Goal: Obtain resource: Download file/media

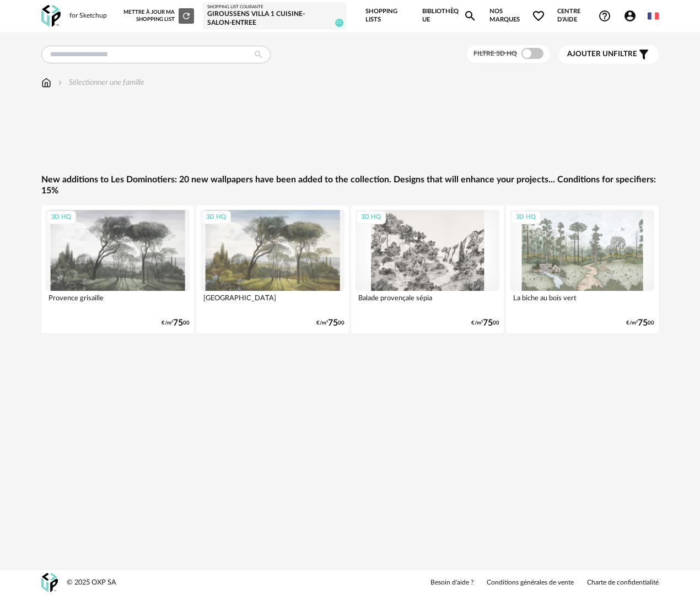
click at [440, 9] on link "Bibliothèque Magnify icon" at bounding box center [449, 16] width 55 height 32
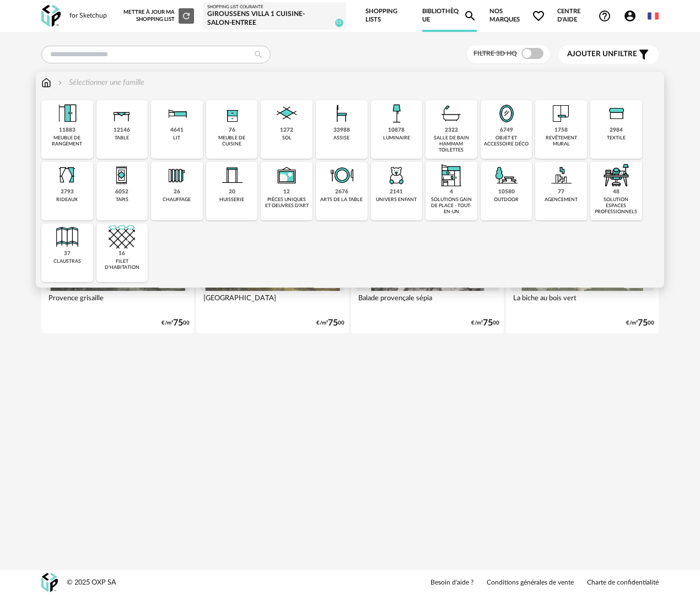
click at [503, 144] on div "objet et accessoire déco" at bounding box center [506, 141] width 45 height 13
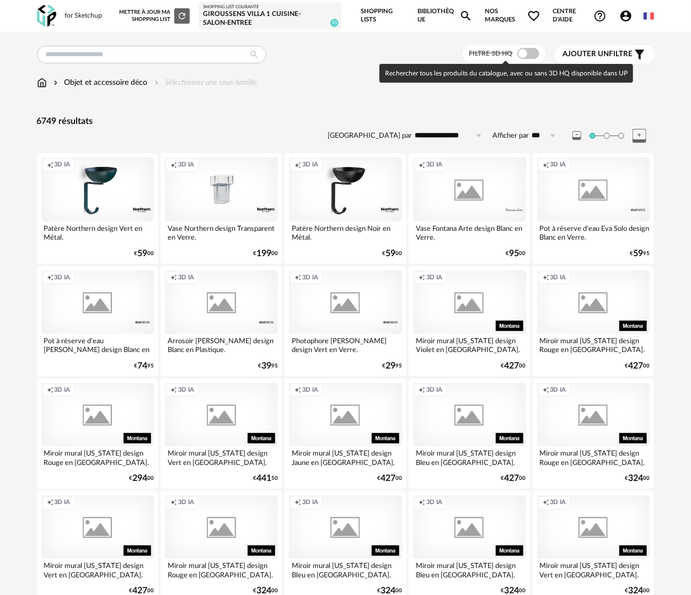
click at [527, 56] on span at bounding box center [528, 53] width 22 height 11
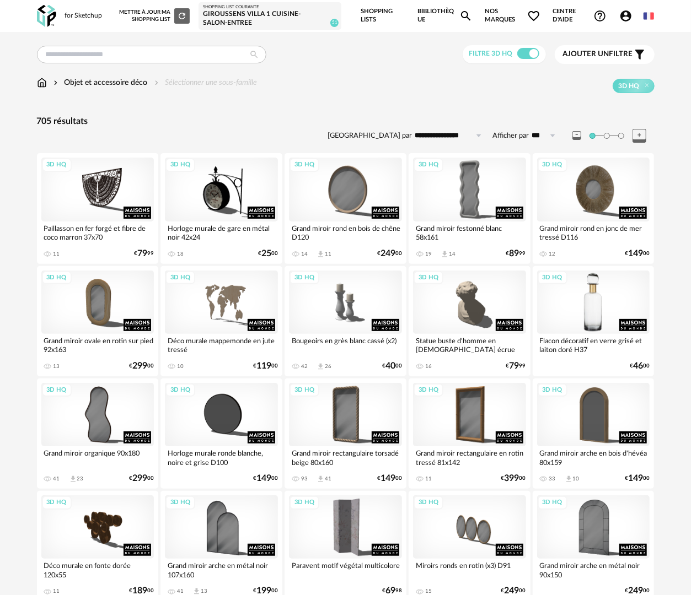
click at [567, 320] on div "3D HQ" at bounding box center [593, 302] width 113 height 63
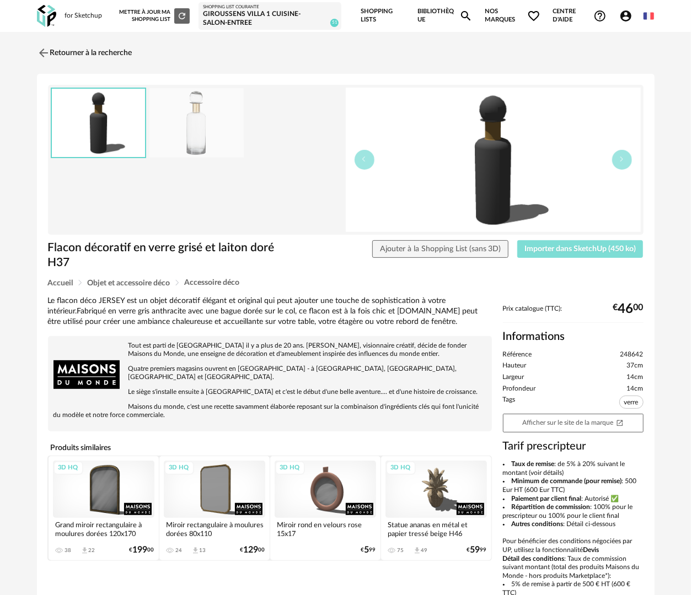
click at [558, 251] on span "Importer dans SketchUp (450 ko)" at bounding box center [579, 249] width 111 height 8
click at [104, 49] on link "Retourner à la recherche" at bounding box center [81, 53] width 95 height 24
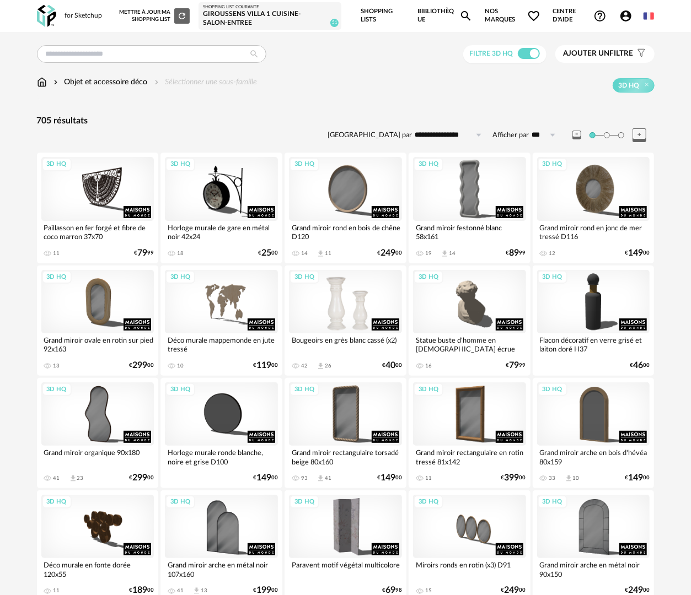
click at [334, 317] on div "3D HQ" at bounding box center [345, 301] width 113 height 63
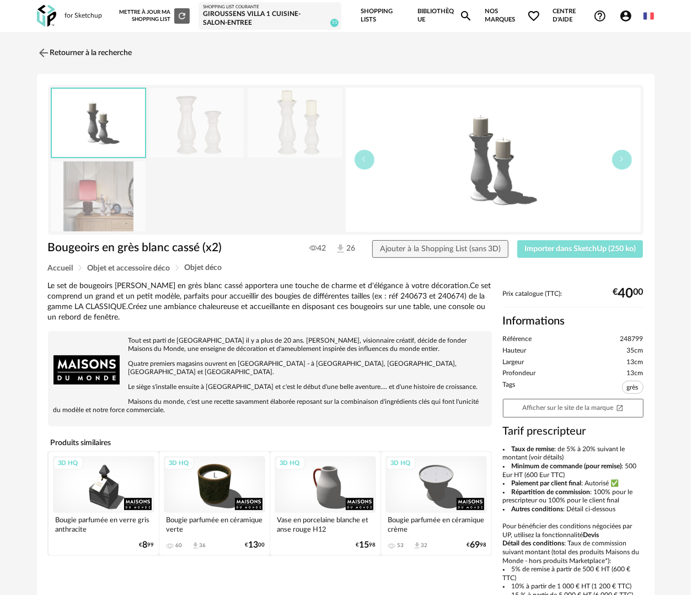
click at [588, 249] on span "Importer dans SketchUp (250 ko)" at bounding box center [579, 249] width 111 height 8
click at [53, 43] on link "Retourner à la recherche" at bounding box center [81, 53] width 95 height 24
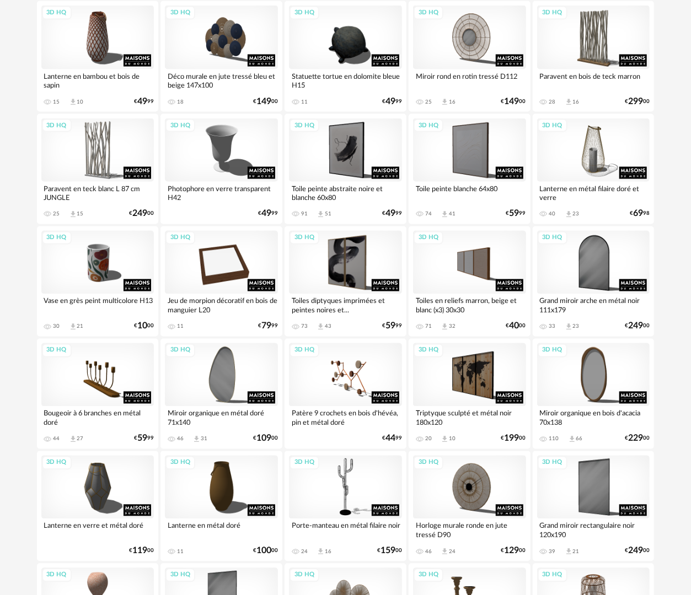
scroll to position [992, 0]
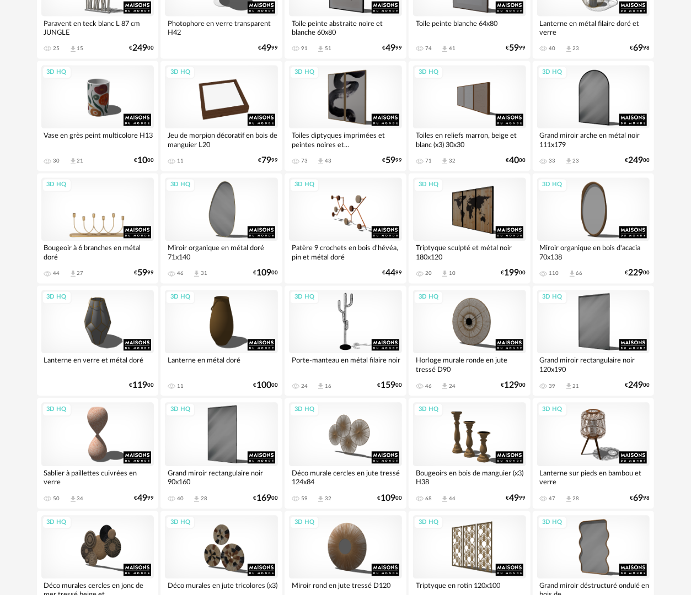
click at [112, 219] on div "3D HQ" at bounding box center [97, 209] width 113 height 63
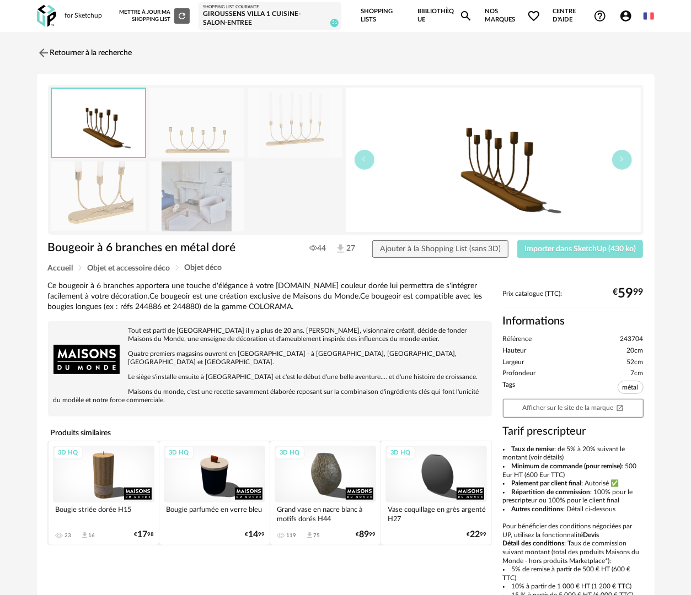
click at [587, 249] on span "Importer dans SketchUp (430 ko)" at bounding box center [579, 249] width 111 height 8
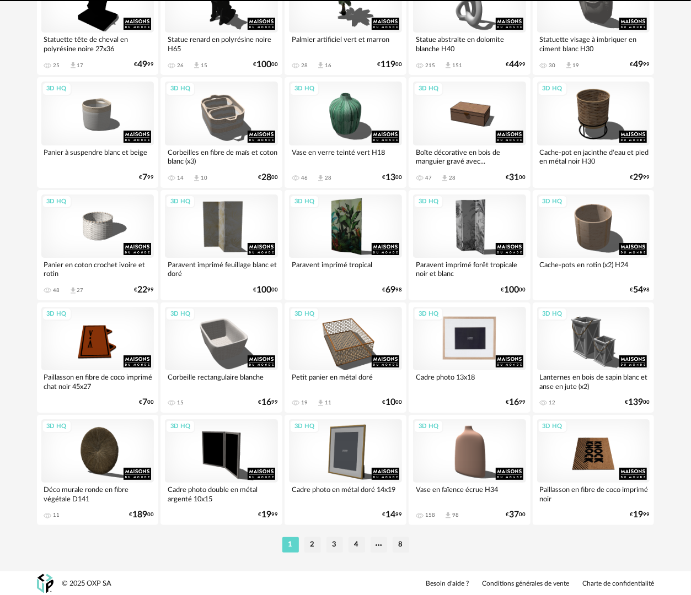
scroll to position [1878, 0]
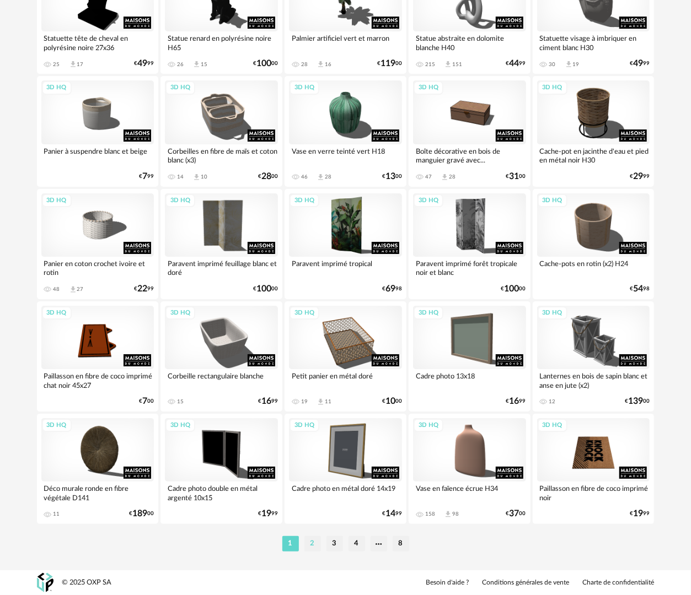
click at [309, 549] on li "2" at bounding box center [312, 543] width 17 height 15
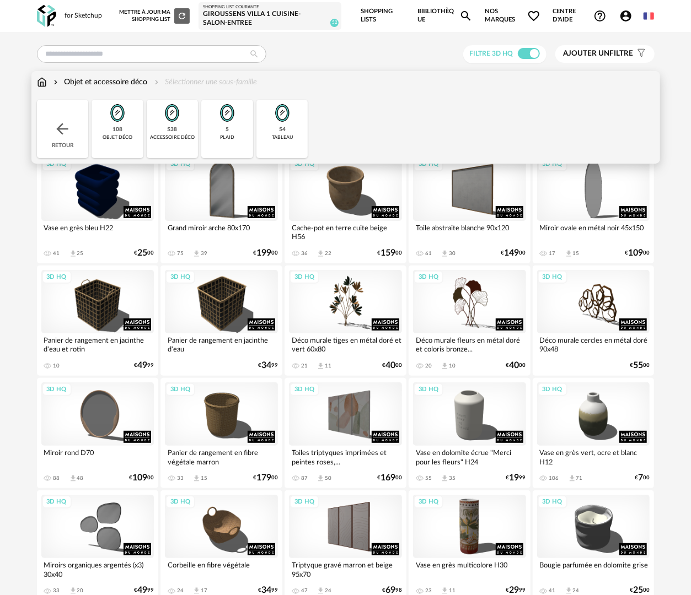
click at [56, 141] on div "Retour" at bounding box center [63, 129] width 52 height 58
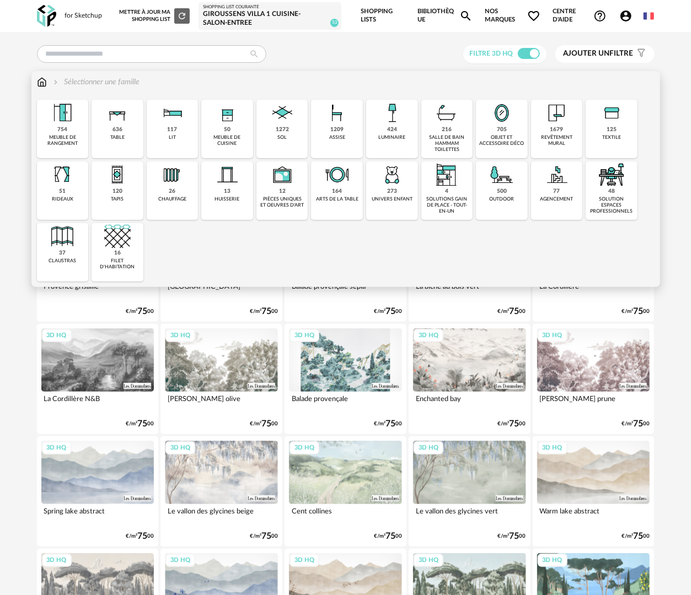
click at [335, 186] on img at bounding box center [337, 175] width 26 height 26
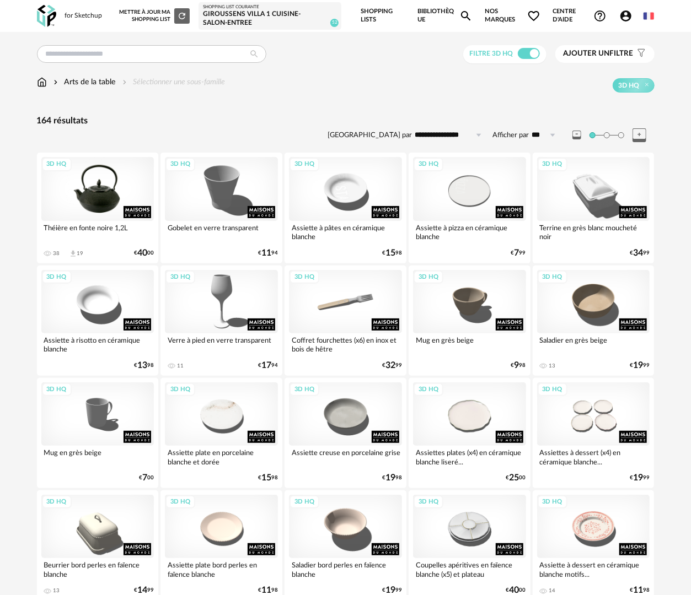
click at [94, 205] on div "3D HQ" at bounding box center [97, 188] width 113 height 63
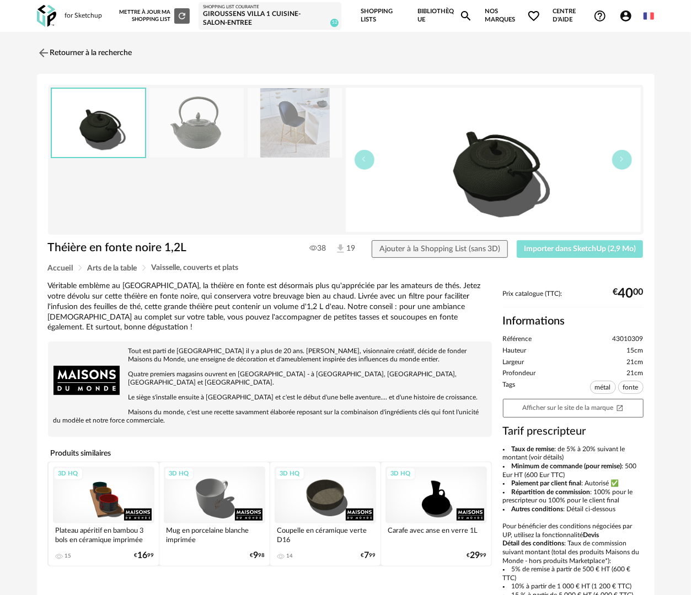
click at [595, 249] on span "Importer dans SketchUp (2,9 Mo)" at bounding box center [580, 249] width 112 height 8
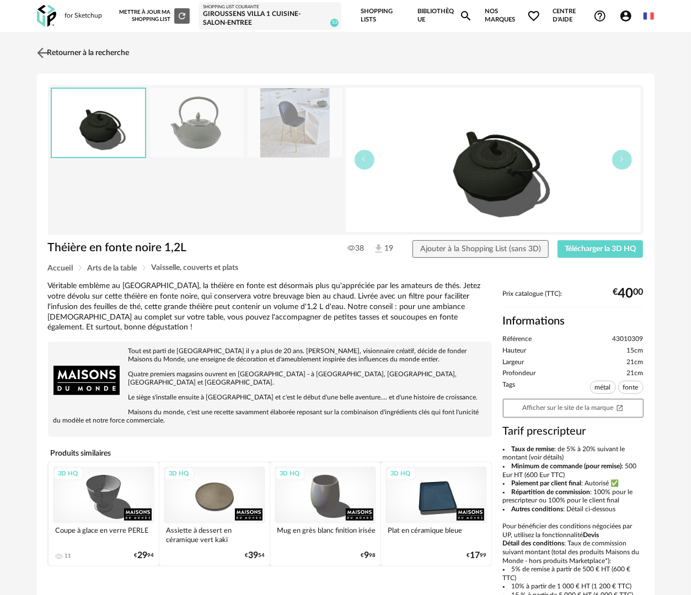
click at [116, 53] on link "Retourner à la recherche" at bounding box center [81, 53] width 95 height 24
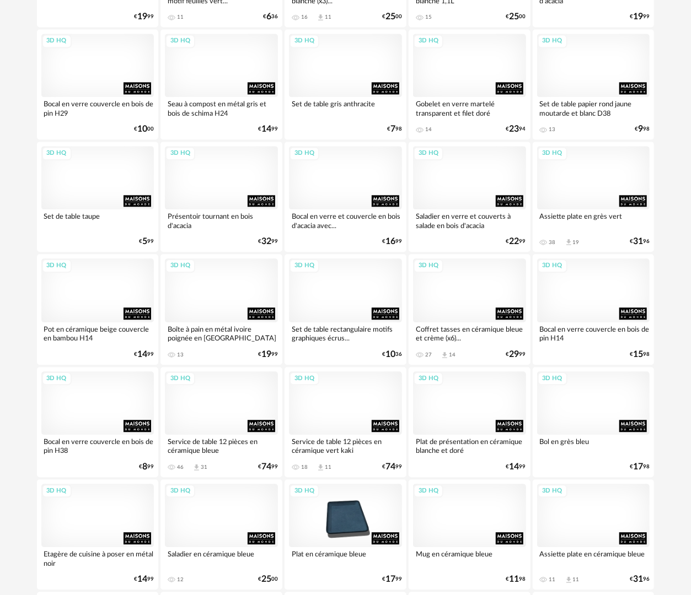
scroll to position [1141, 0]
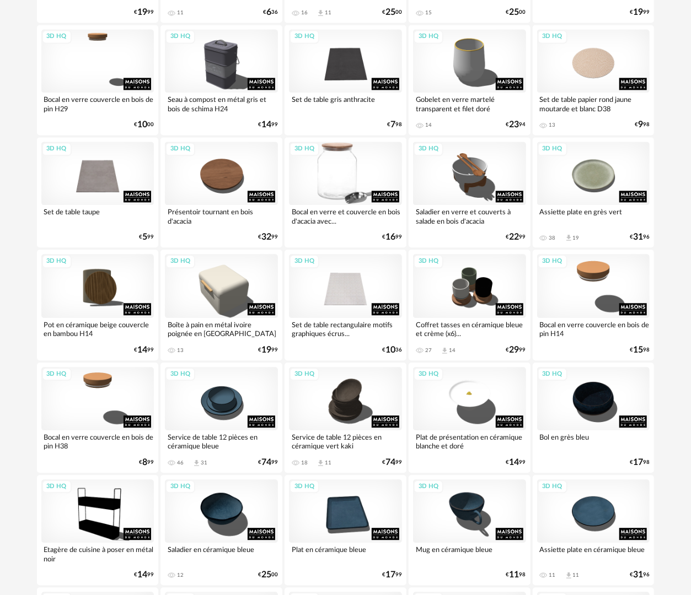
click at [336, 186] on div "3D HQ" at bounding box center [345, 173] width 113 height 63
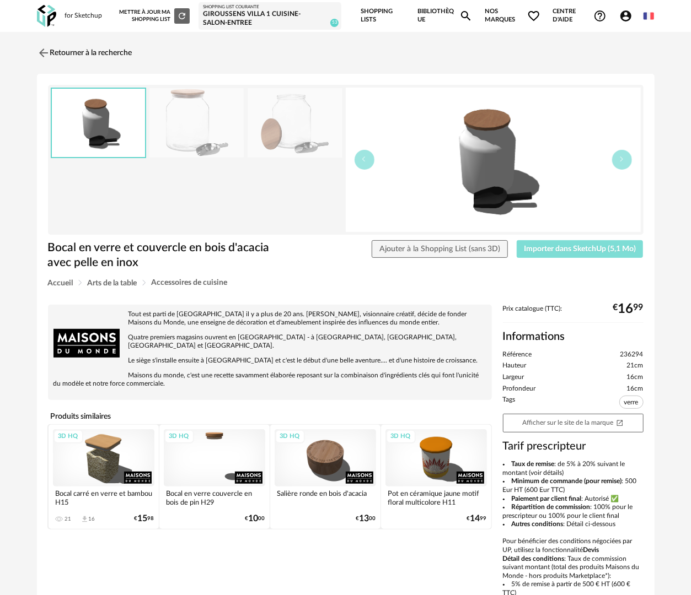
click at [607, 248] on span "Importer dans SketchUp (5,1 Mo)" at bounding box center [580, 249] width 112 height 8
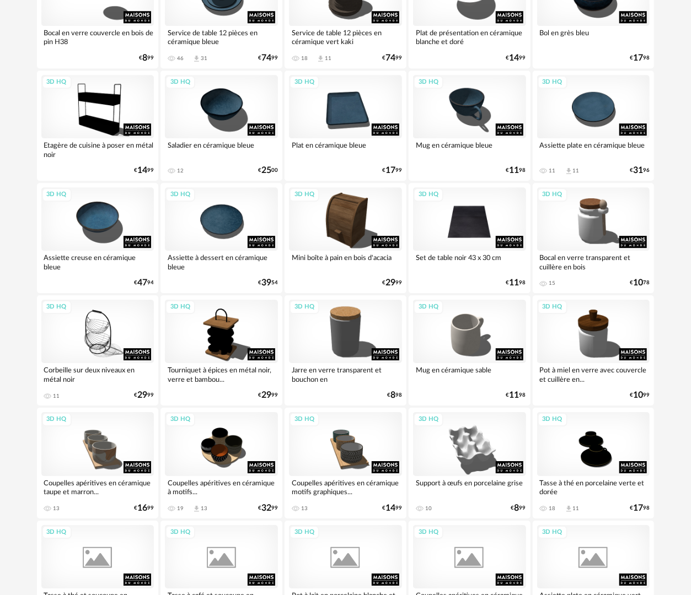
scroll to position [1546, 0]
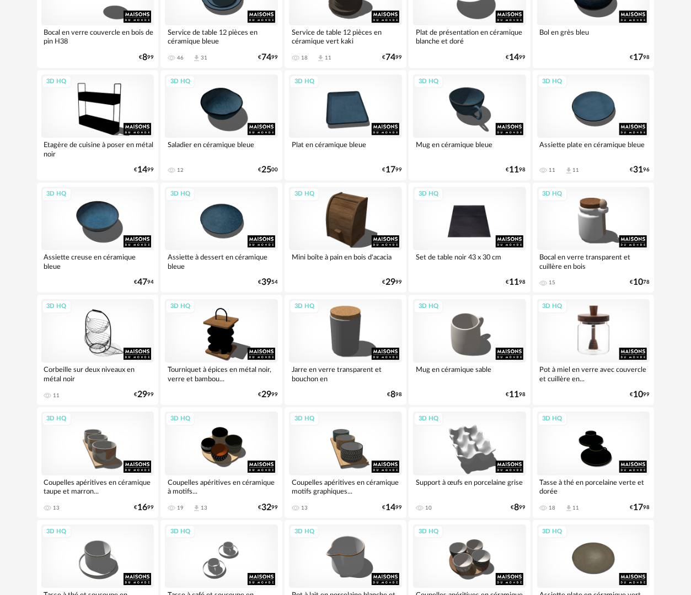
click at [596, 339] on div "3D HQ" at bounding box center [593, 330] width 113 height 63
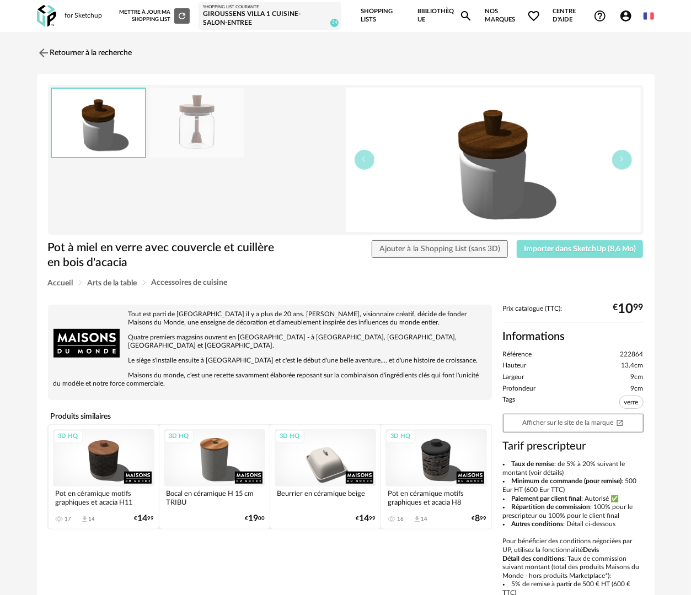
click at [598, 247] on span "Importer dans SketchUp (8,6 Mo)" at bounding box center [580, 249] width 112 height 8
click at [66, 46] on link "Retourner à la recherche" at bounding box center [81, 53] width 95 height 24
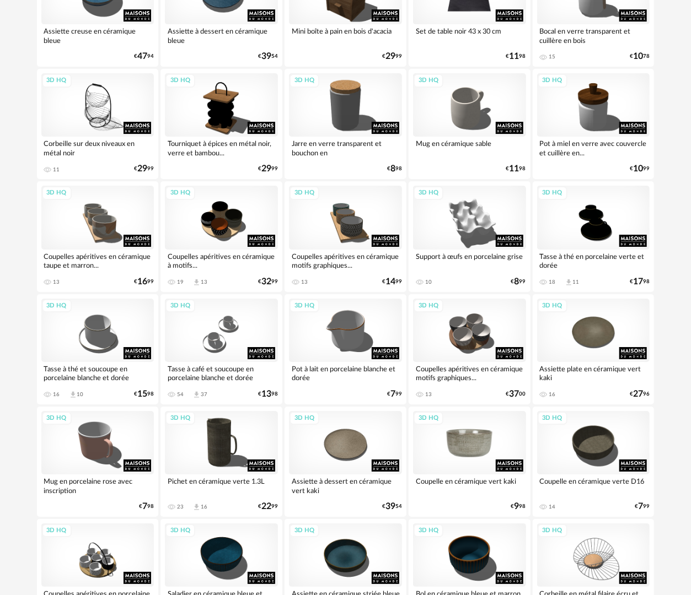
scroll to position [1878, 0]
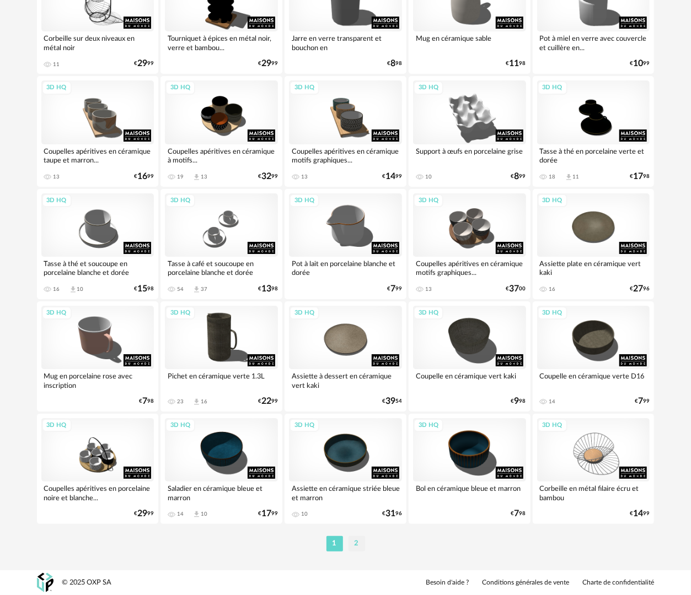
click at [356, 549] on li "2" at bounding box center [356, 543] width 17 height 15
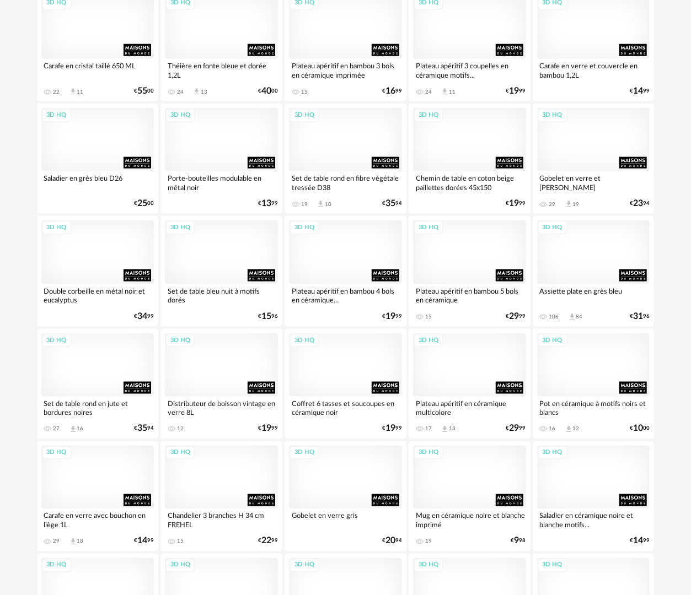
scroll to position [501, 0]
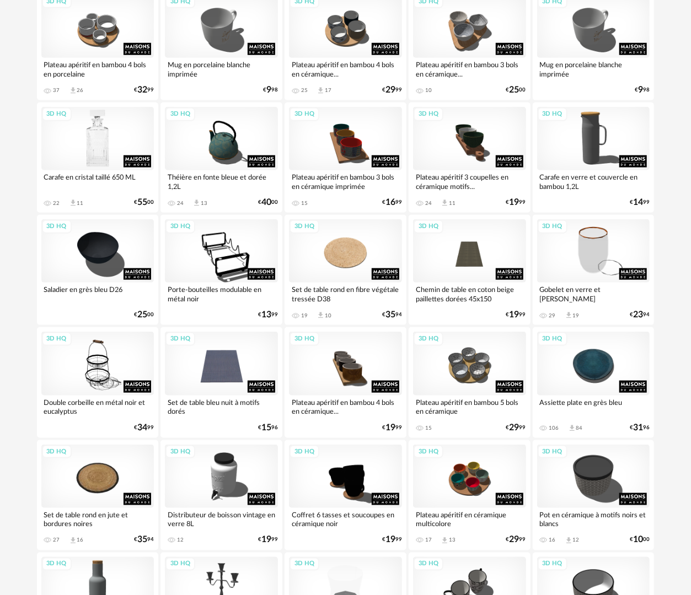
click at [90, 131] on div "3D HQ" at bounding box center [97, 138] width 113 height 63
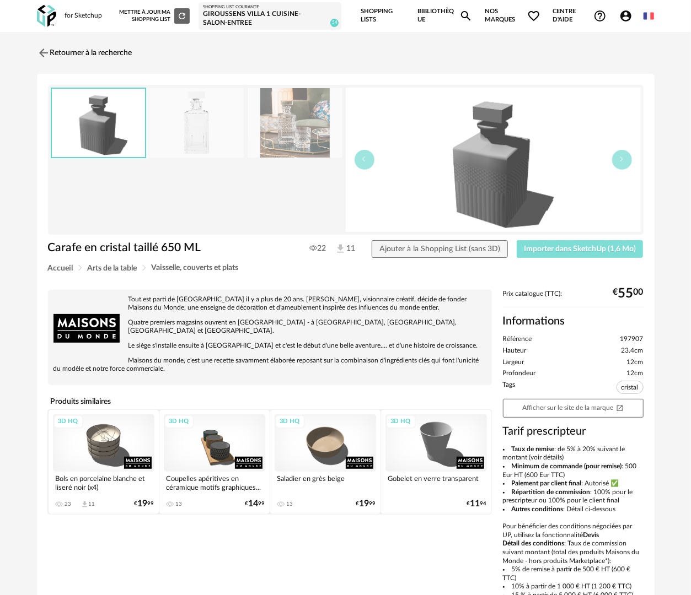
click at [610, 244] on button "Importer dans SketchUp (1,6 Mo)" at bounding box center [580, 249] width 127 height 18
click at [107, 50] on link "Retourner à la recherche" at bounding box center [81, 53] width 95 height 24
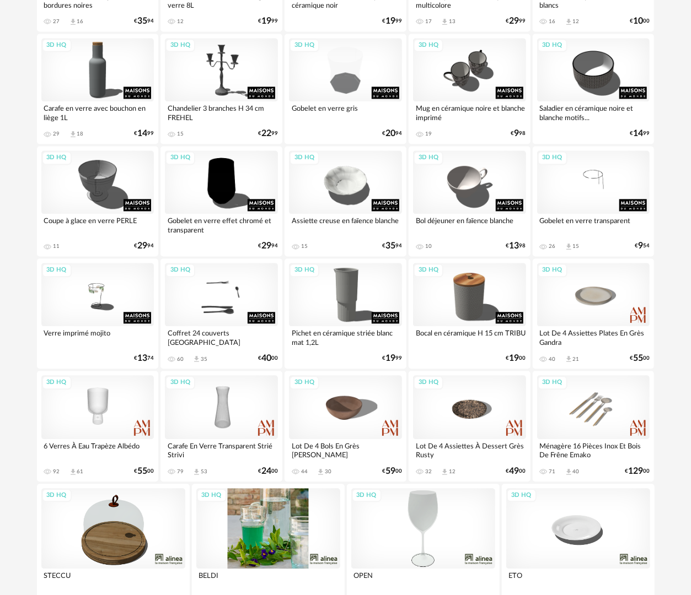
scroll to position [1107, 0]
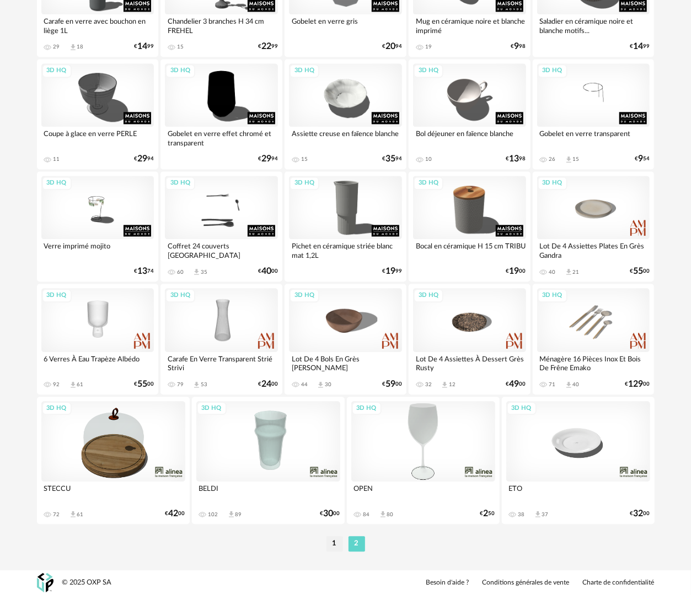
click at [330, 545] on li "1" at bounding box center [334, 543] width 17 height 15
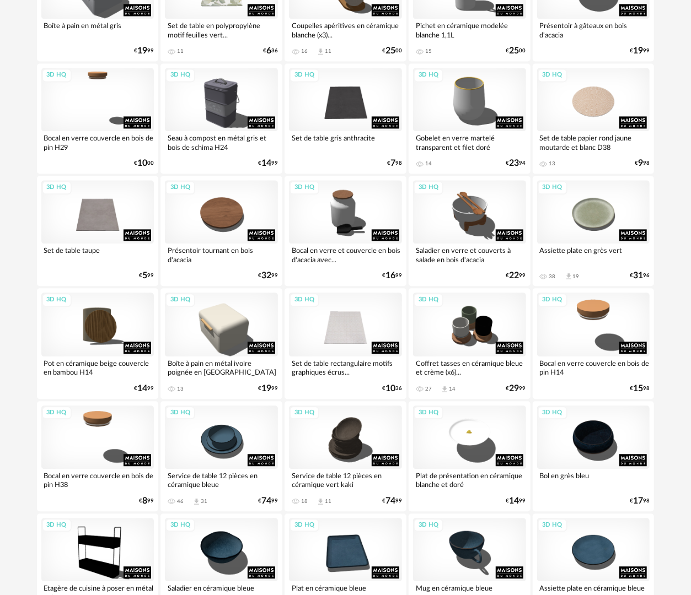
scroll to position [1268, 0]
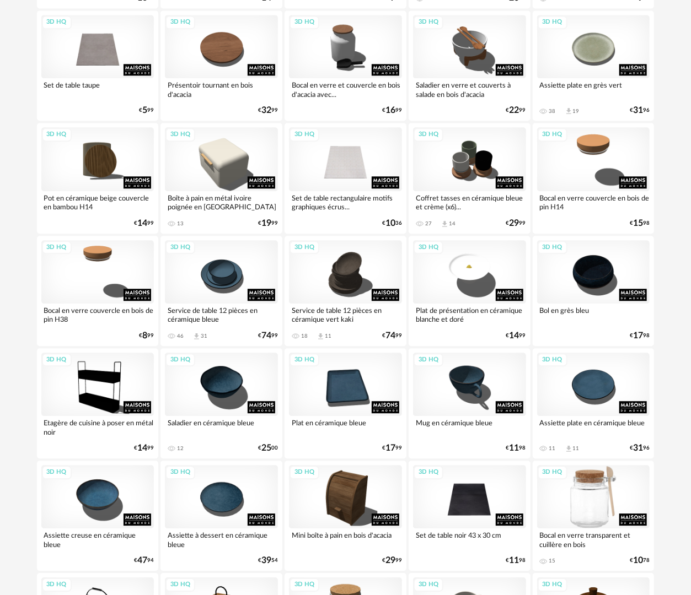
click at [581, 505] on div "3D HQ" at bounding box center [593, 496] width 113 height 63
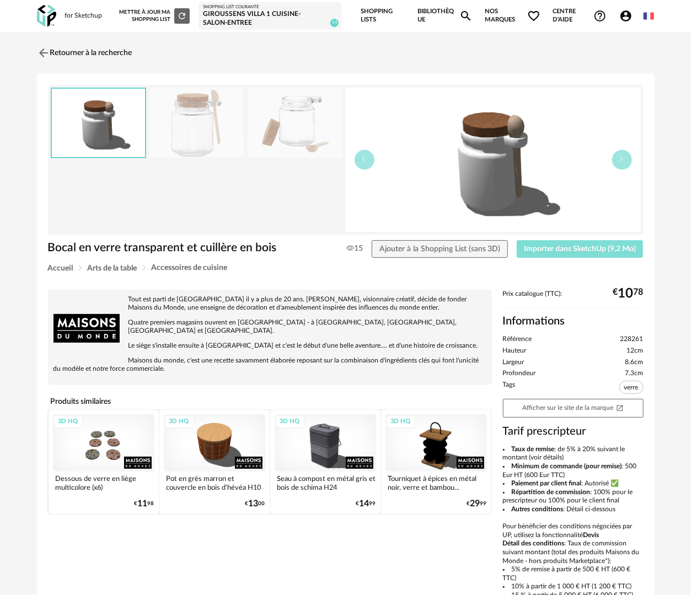
click at [544, 251] on span "Importer dans SketchUp (9,2 Mo)" at bounding box center [580, 249] width 112 height 8
click at [99, 53] on link "Retourner à la recherche" at bounding box center [81, 53] width 95 height 24
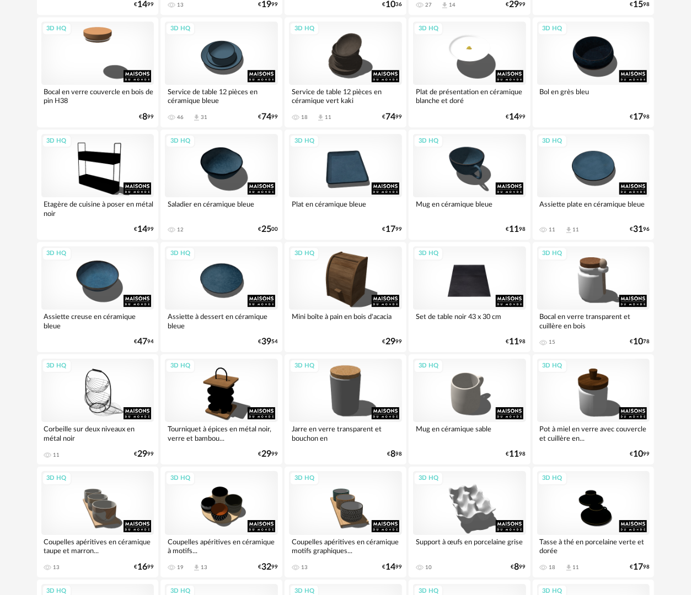
scroll to position [1488, 0]
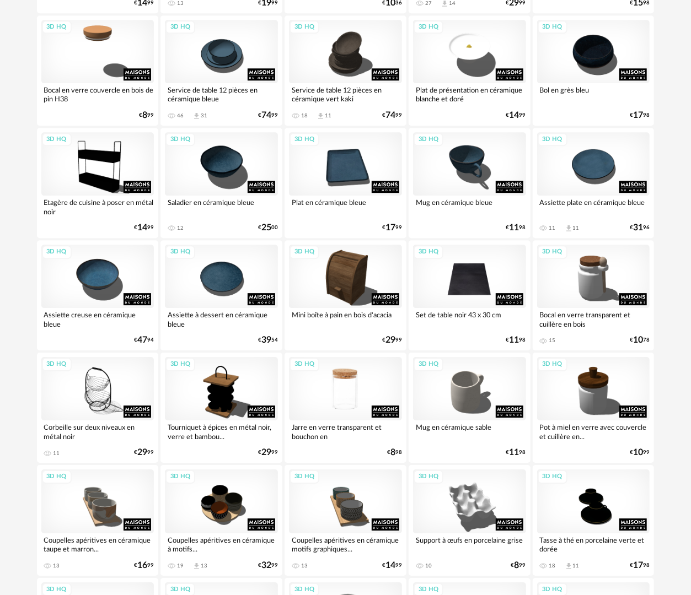
click at [354, 400] on div "3D HQ" at bounding box center [345, 388] width 113 height 63
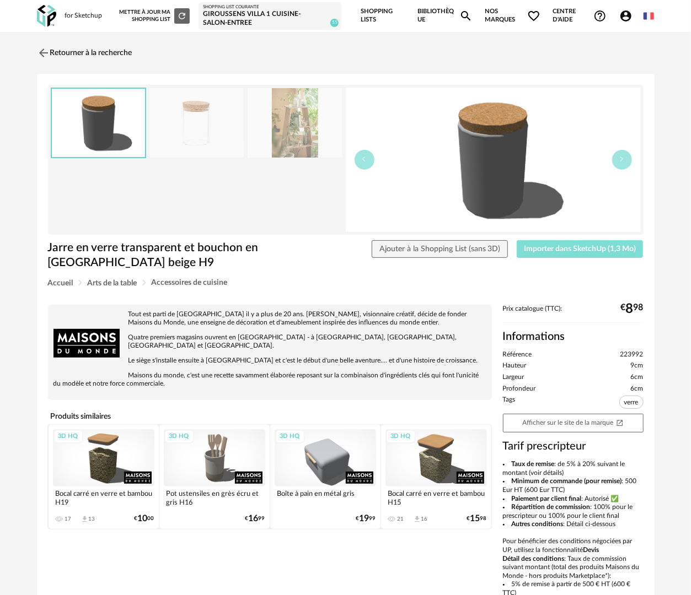
click at [588, 251] on span "Importer dans SketchUp (1,3 Mo)" at bounding box center [580, 249] width 112 height 8
click at [517, 240] on button "Importer dans SketchUp (1,3 Mo)" at bounding box center [580, 249] width 127 height 18
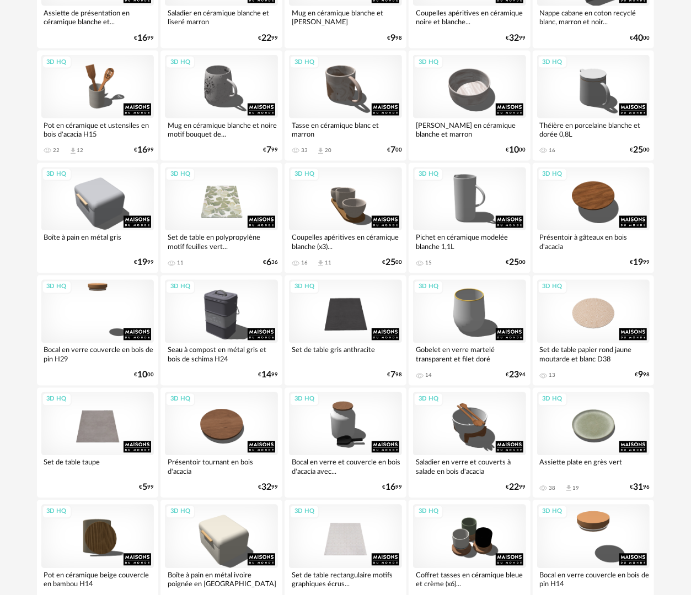
scroll to position [830, 0]
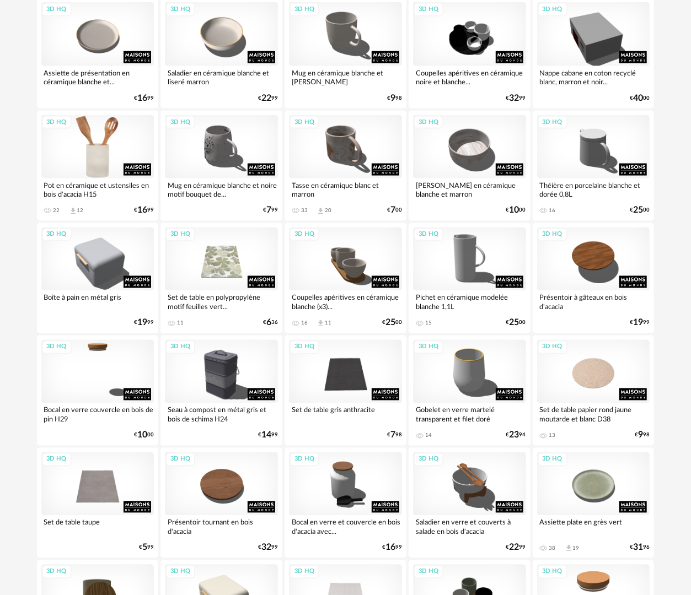
click at [105, 171] on div "3D HQ" at bounding box center [97, 146] width 113 height 63
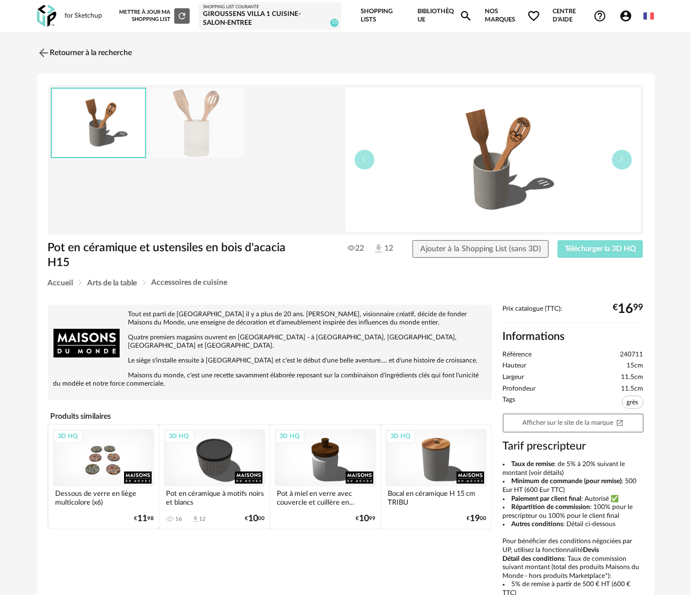
click at [587, 246] on span "Télécharger la 3D HQ" at bounding box center [600, 249] width 71 height 8
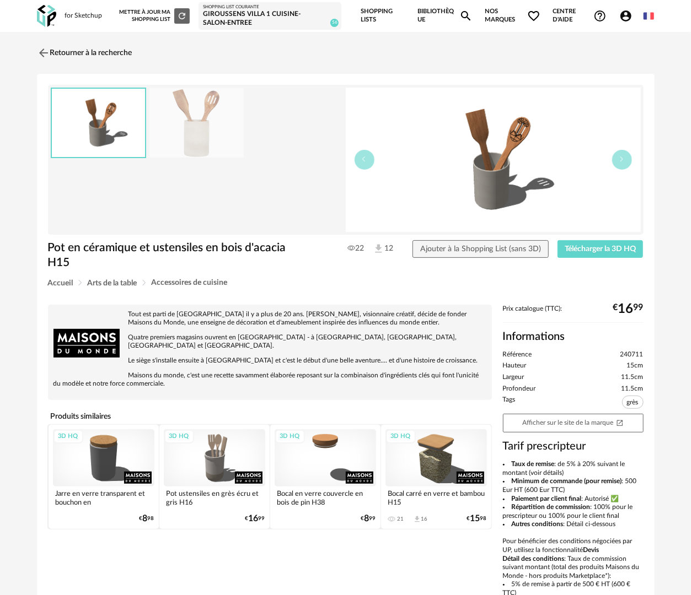
click at [420, 13] on link "Bibliothèque Magnify icon" at bounding box center [444, 16] width 55 height 32
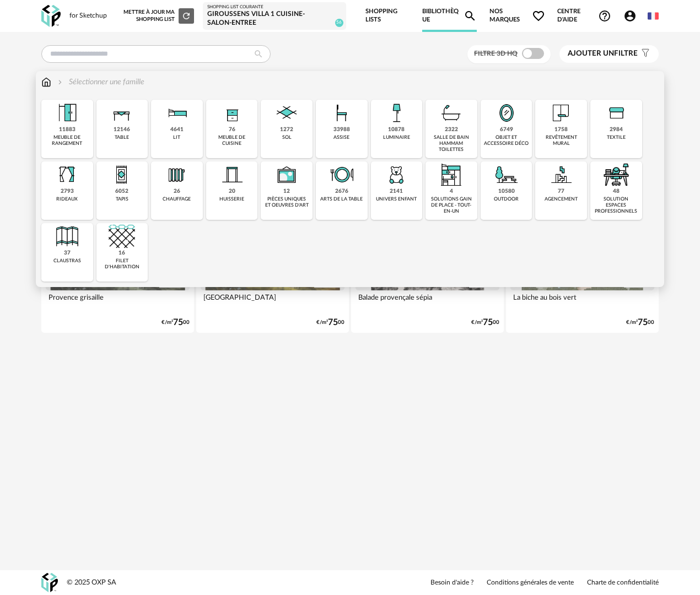
click at [512, 144] on div "objet et accessoire déco" at bounding box center [506, 141] width 45 height 13
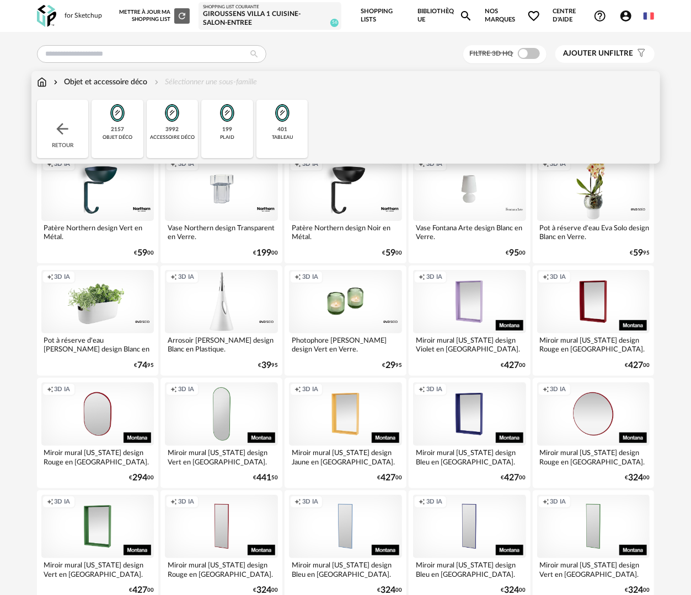
click at [277, 137] on div "tableau" at bounding box center [282, 138] width 21 height 6
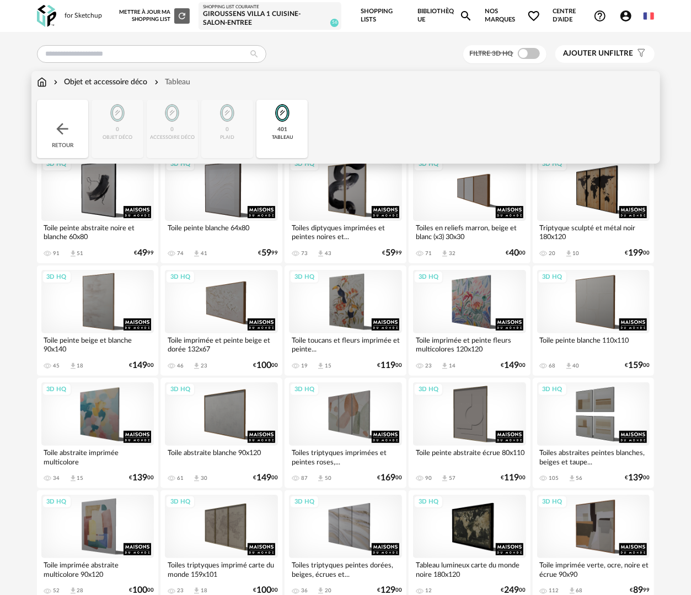
click at [64, 131] on img at bounding box center [62, 129] width 18 height 18
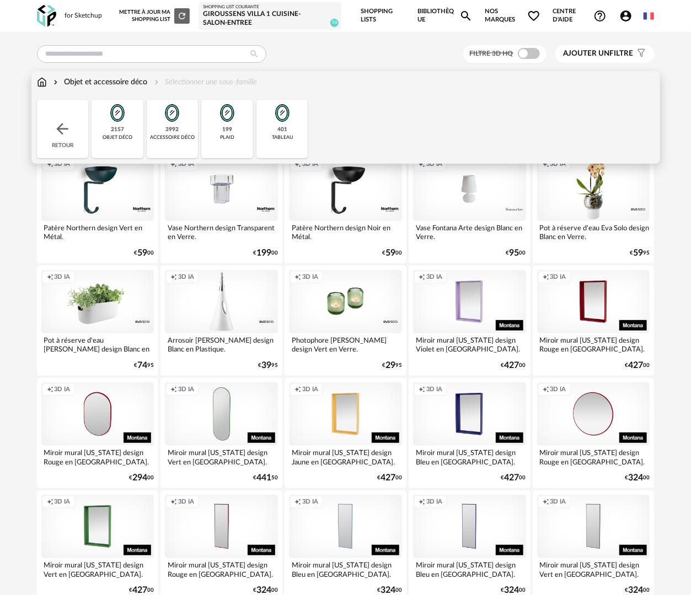
click at [118, 137] on div "objet déco" at bounding box center [118, 138] width 30 height 6
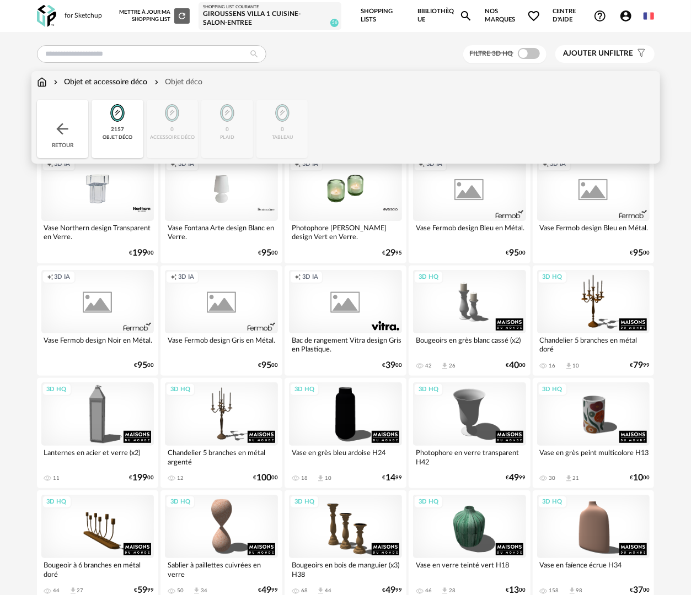
click at [65, 135] on img at bounding box center [62, 129] width 18 height 18
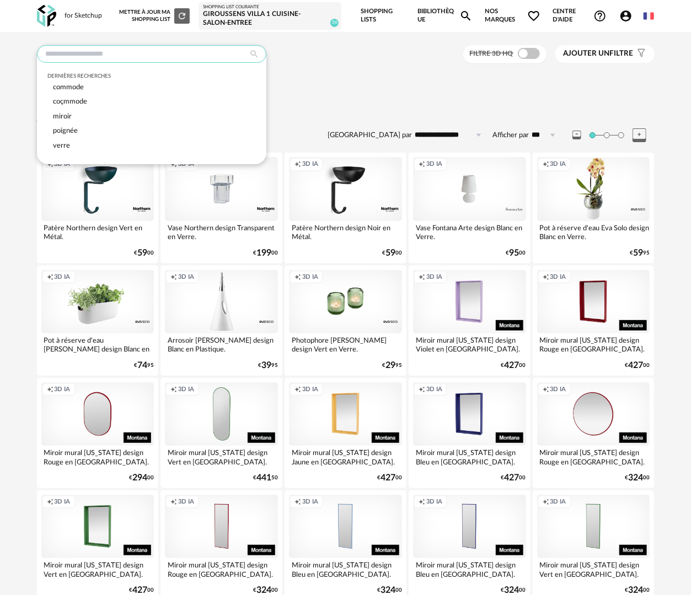
click at [161, 47] on input "text" at bounding box center [151, 54] width 229 height 18
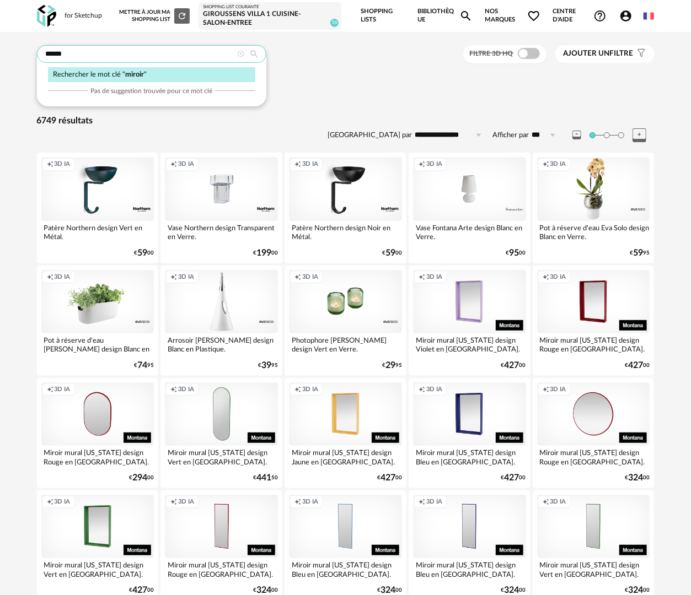
type input "******"
type input "**********"
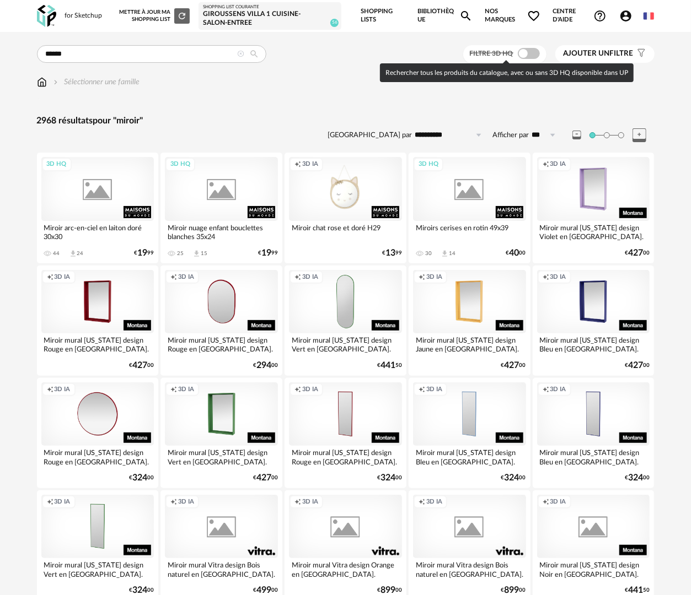
click at [525, 64] on div "Rechercher tous les produits du catalogue, avec ou sans 3D HQ disponible dans UP" at bounding box center [507, 72] width 254 height 19
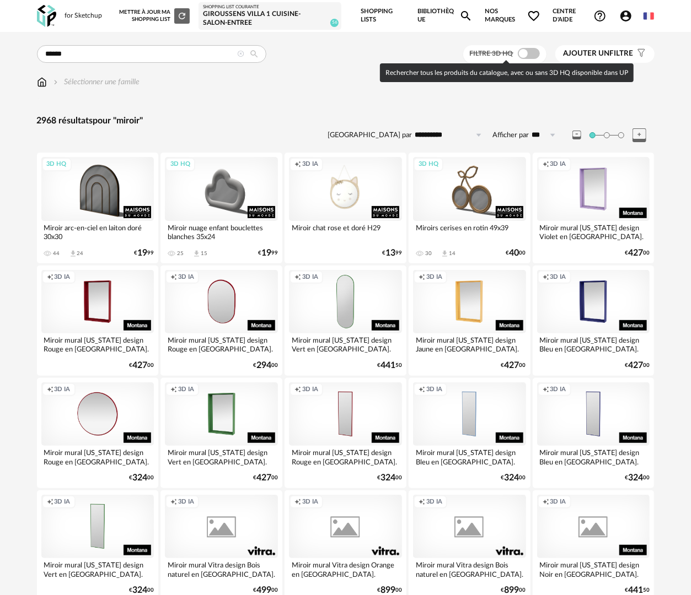
click at [526, 52] on span at bounding box center [529, 53] width 22 height 11
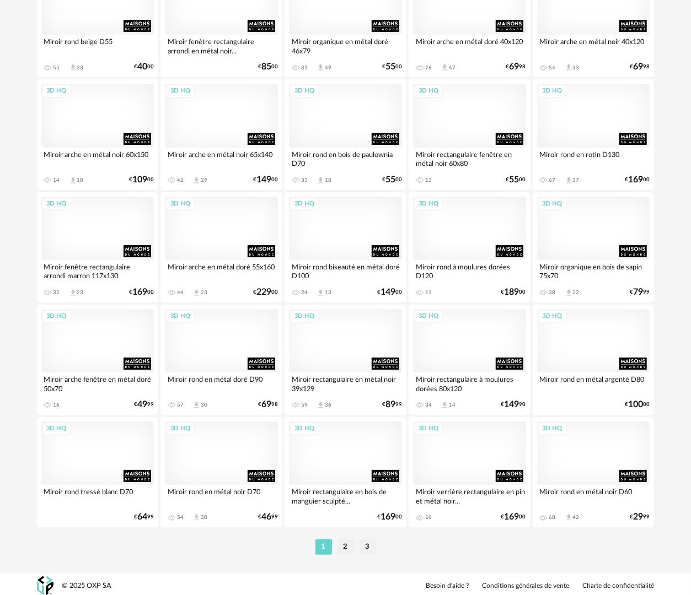
scroll to position [1878, 0]
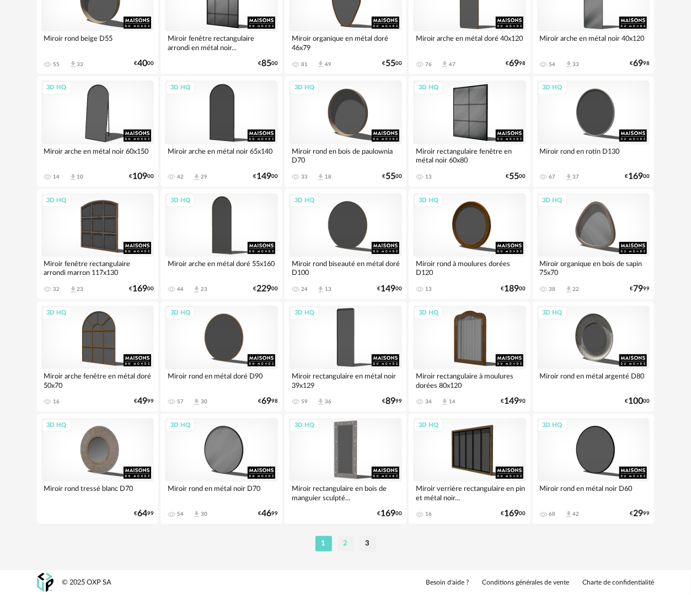
click at [342, 545] on li "2" at bounding box center [345, 543] width 17 height 15
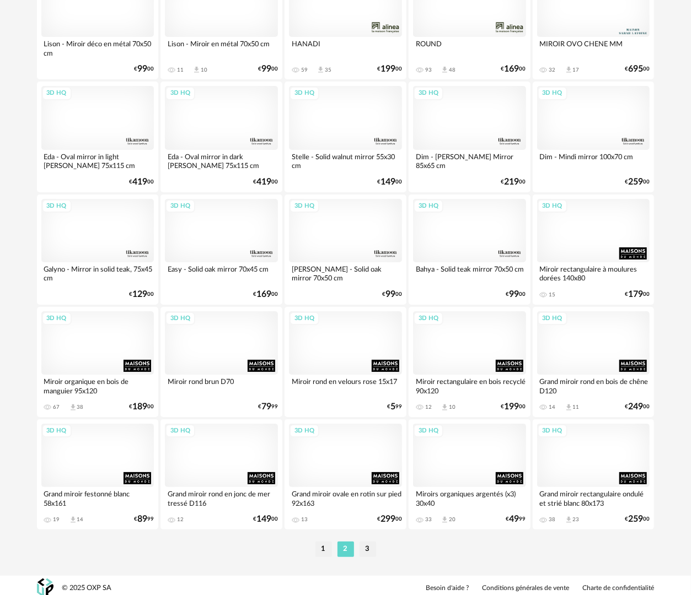
scroll to position [1878, 0]
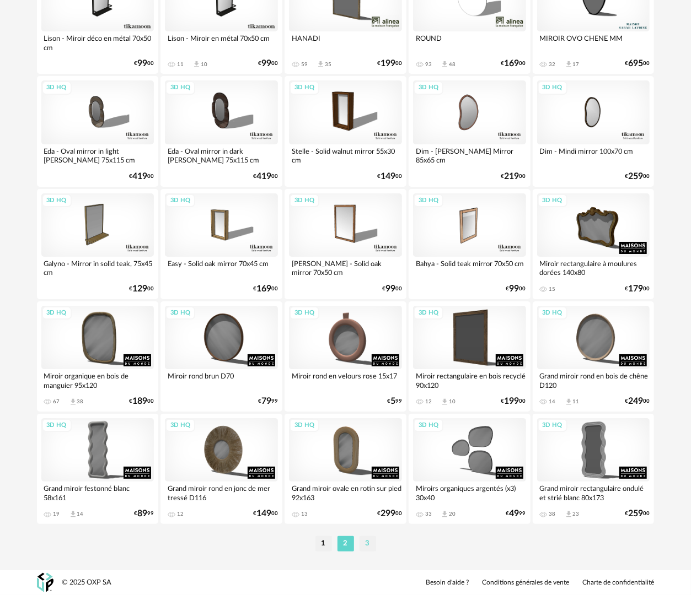
click at [364, 549] on li "3" at bounding box center [367, 543] width 17 height 15
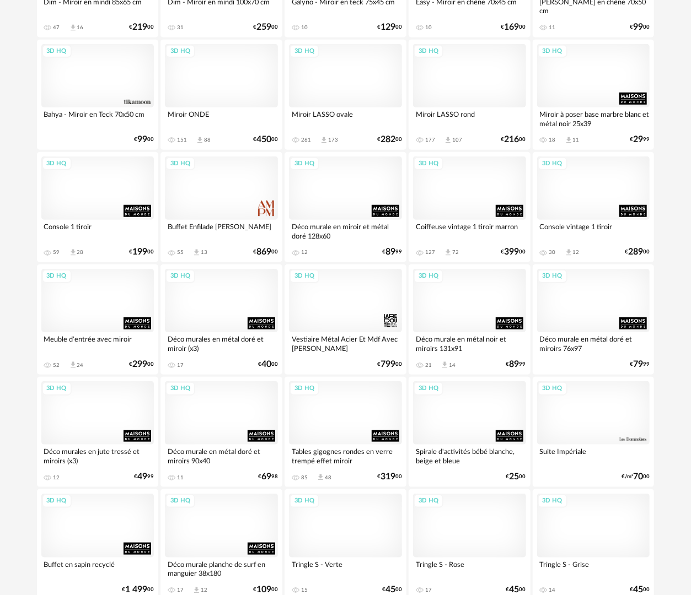
scroll to position [386, 0]
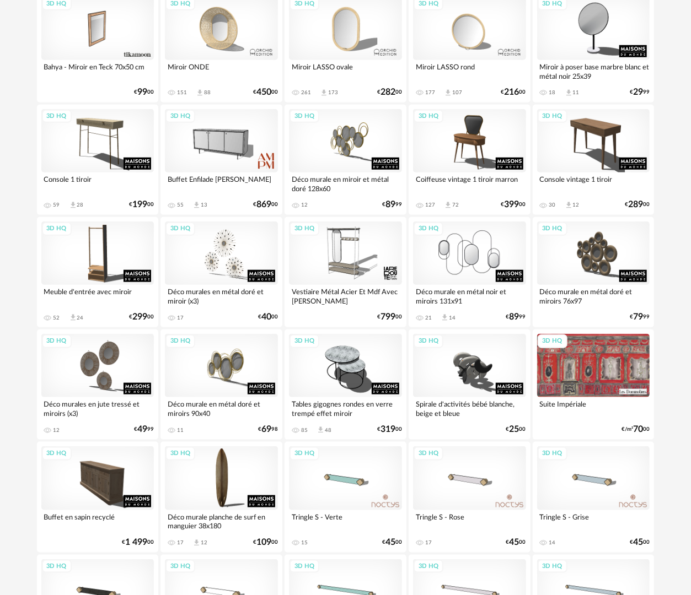
click at [475, 267] on div "3D HQ" at bounding box center [469, 253] width 113 height 63
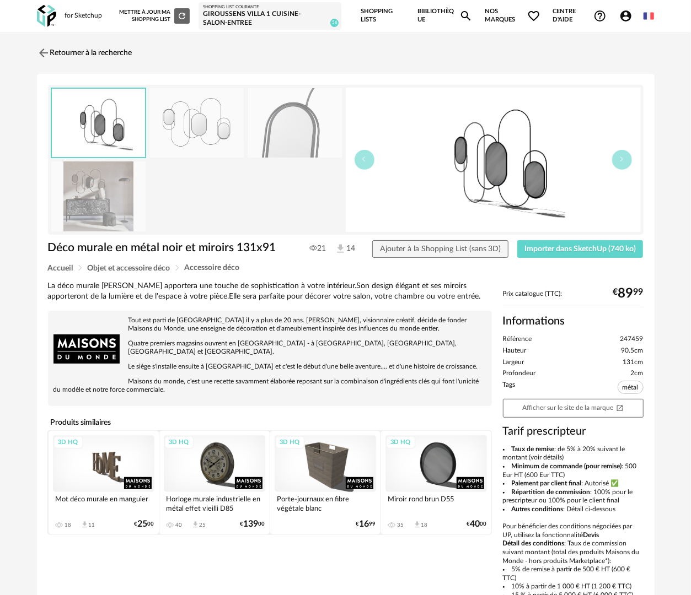
click at [100, 211] on img at bounding box center [98, 197] width 95 height 70
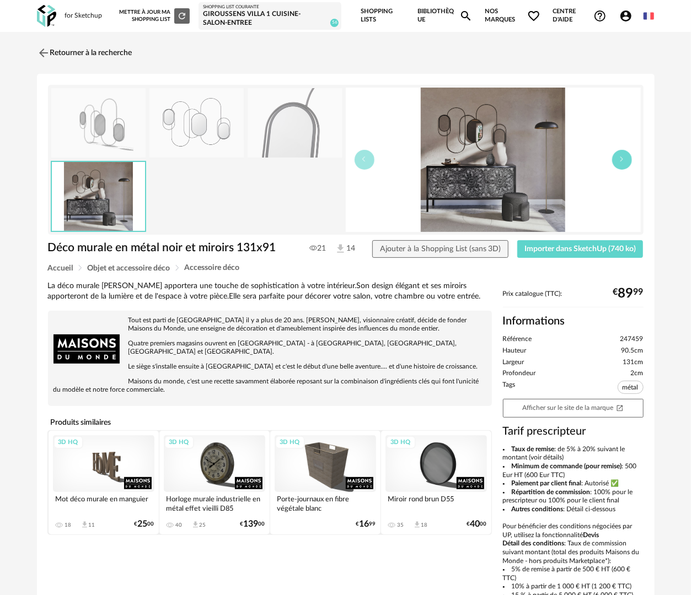
click at [621, 156] on icon "button" at bounding box center [622, 159] width 7 height 7
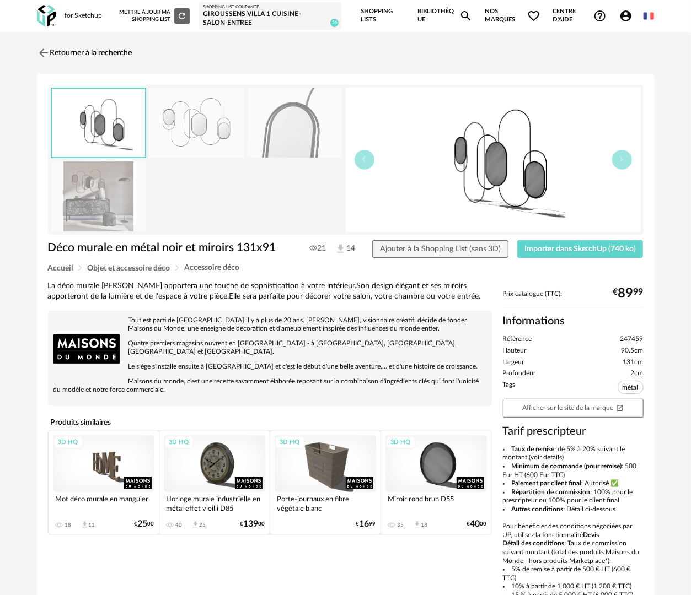
click at [90, 208] on img at bounding box center [98, 197] width 95 height 70
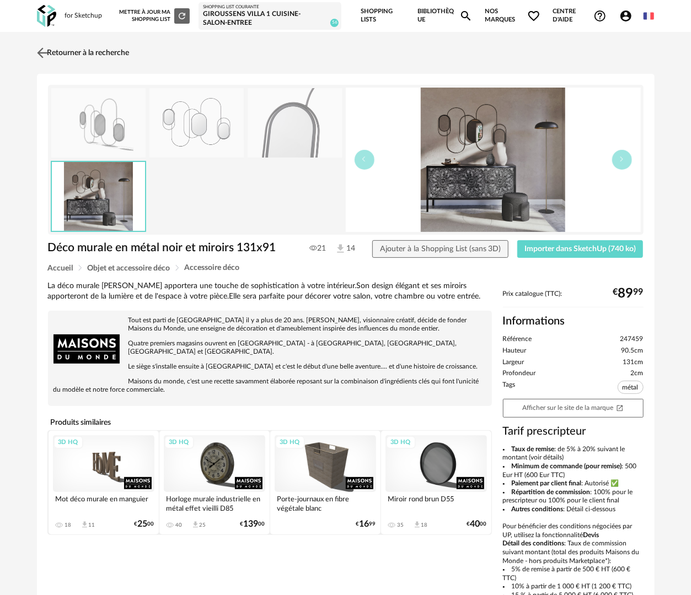
click at [41, 52] on img at bounding box center [42, 53] width 16 height 16
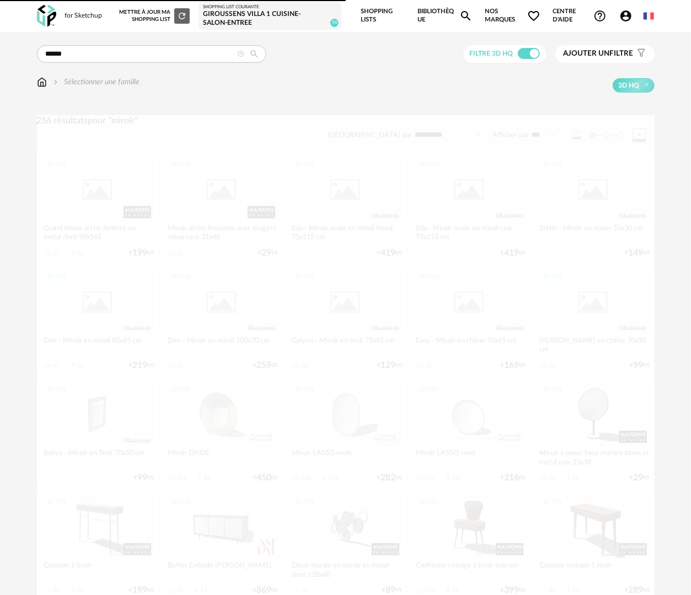
scroll to position [386, 0]
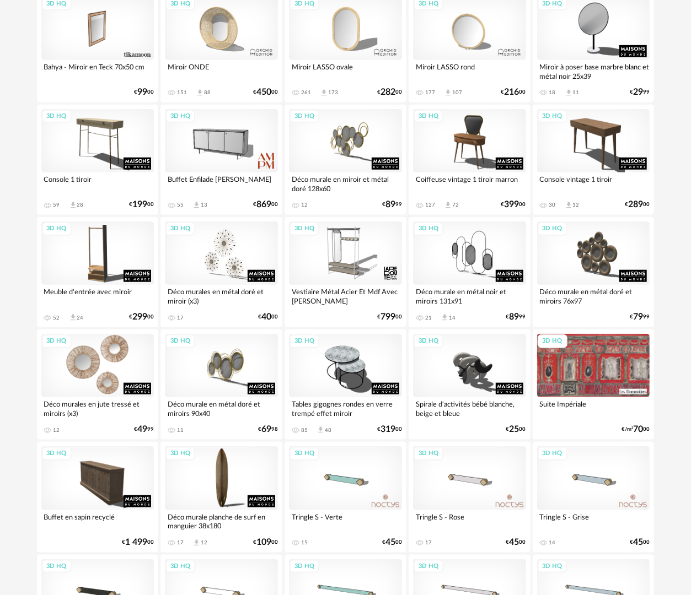
click at [93, 375] on div "3D HQ" at bounding box center [97, 365] width 113 height 63
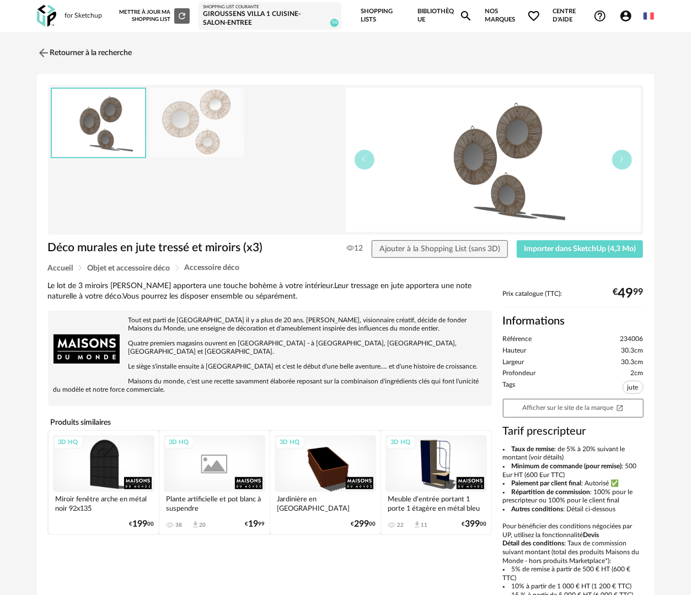
click at [200, 129] on img at bounding box center [196, 123] width 95 height 70
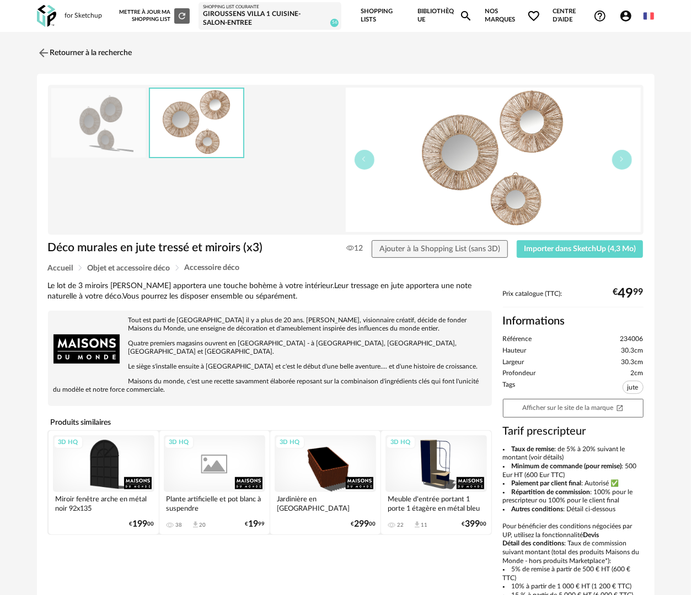
click at [134, 142] on img at bounding box center [98, 123] width 95 height 70
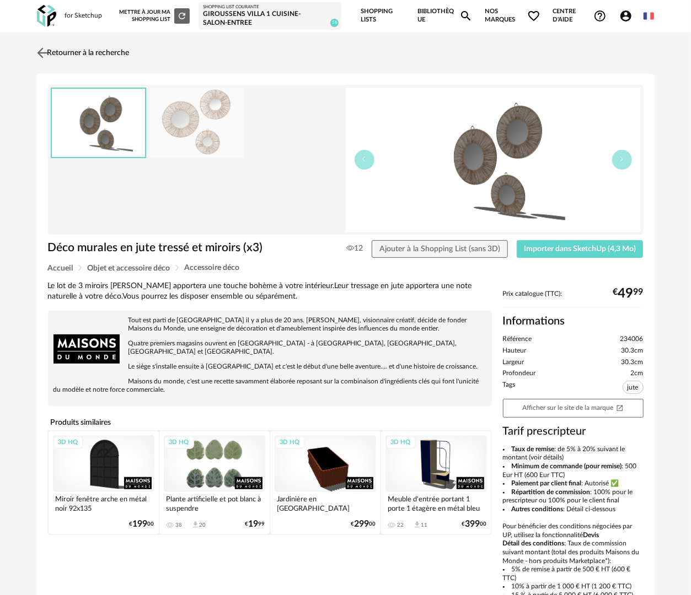
click at [66, 52] on link "Retourner à la recherche" at bounding box center [81, 53] width 95 height 24
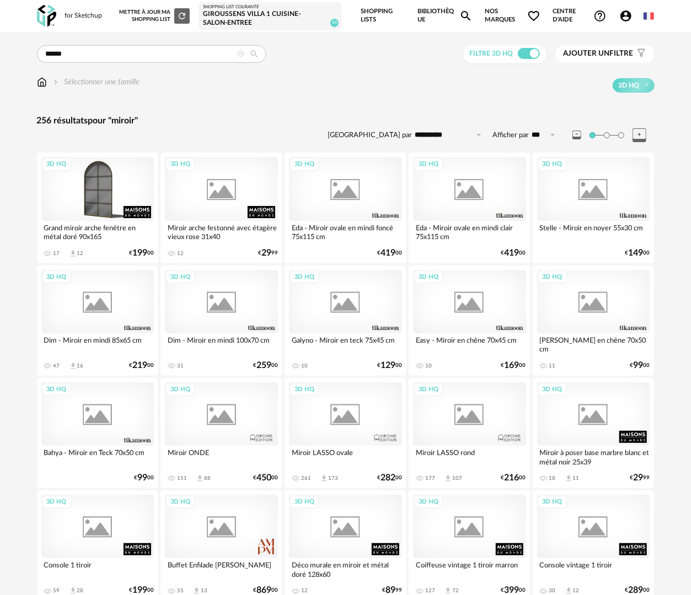
scroll to position [386, 0]
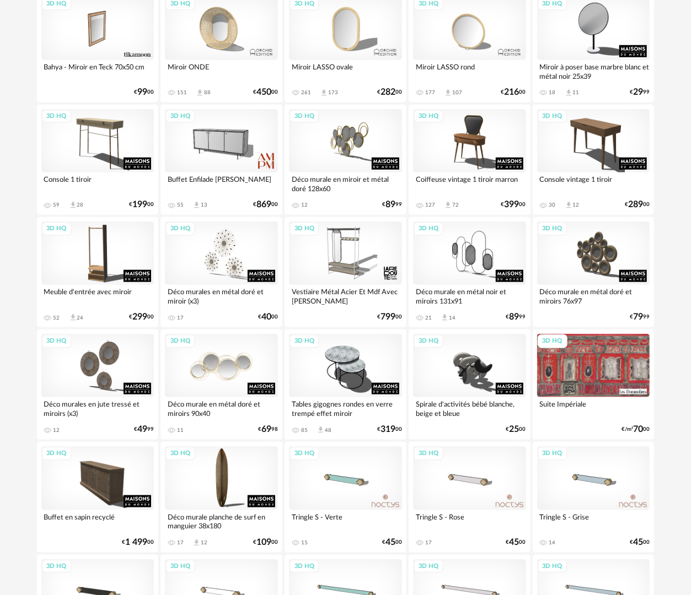
click at [239, 369] on div "3D HQ" at bounding box center [221, 365] width 113 height 63
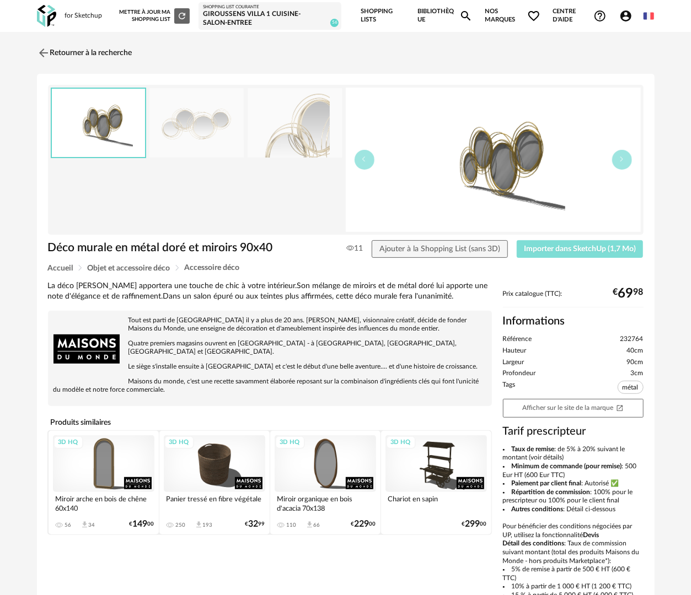
click at [555, 251] on span "Importer dans SketchUp (1,7 Mo)" at bounding box center [580, 249] width 112 height 8
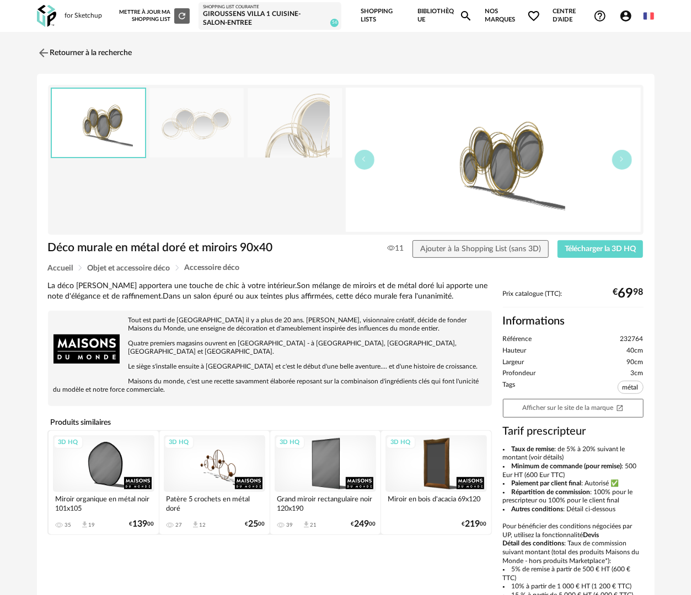
click at [430, 8] on link "Bibliothèque Magnify icon" at bounding box center [444, 16] width 55 height 32
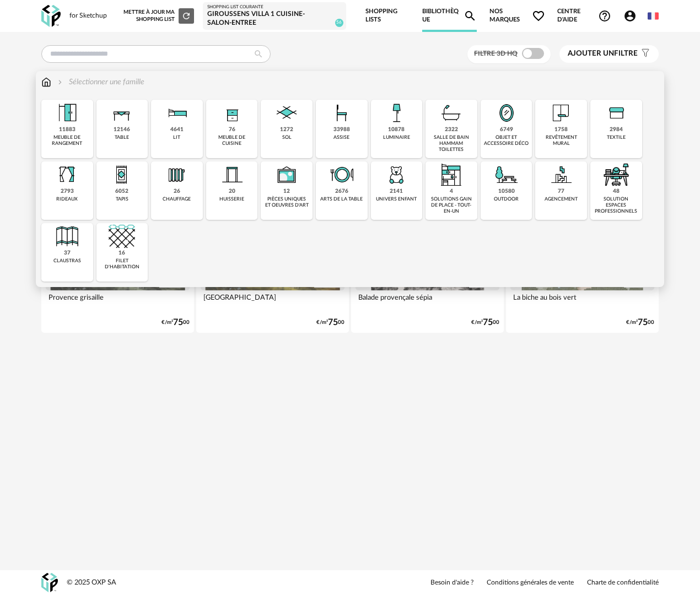
click at [82, 131] on div "11883 meuble de rangement" at bounding box center [67, 129] width 52 height 58
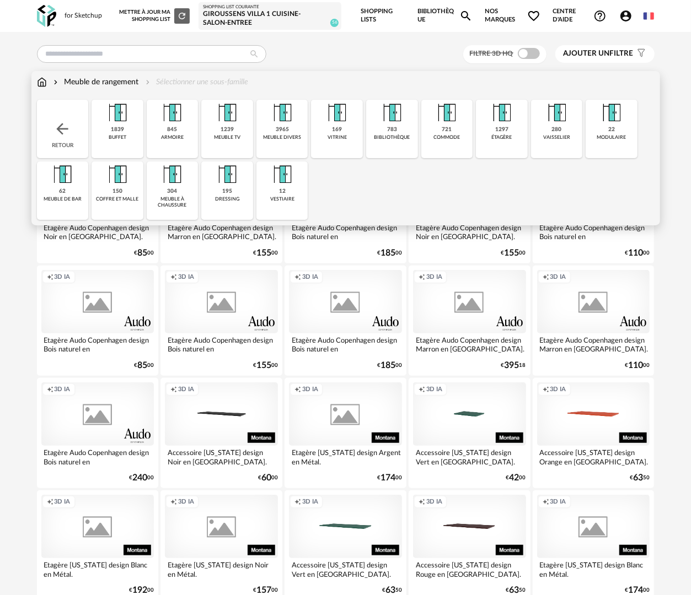
click at [230, 142] on div "1239 meuble tv" at bounding box center [227, 129] width 52 height 58
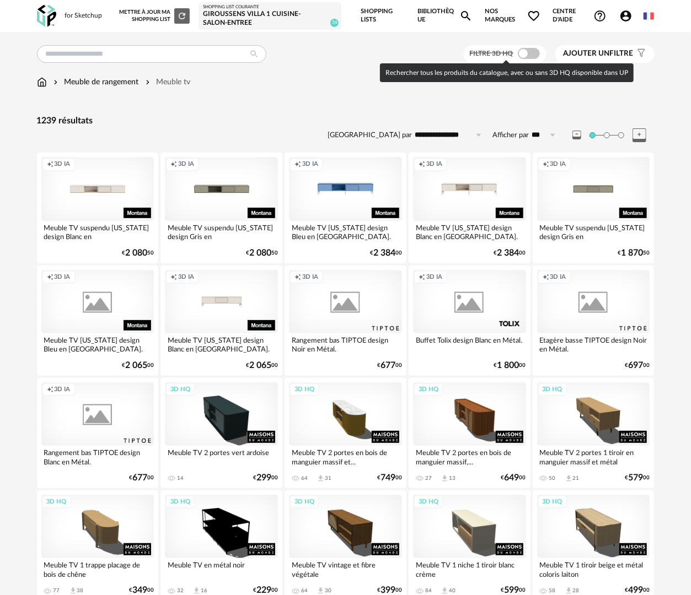
click at [528, 50] on span at bounding box center [529, 53] width 22 height 11
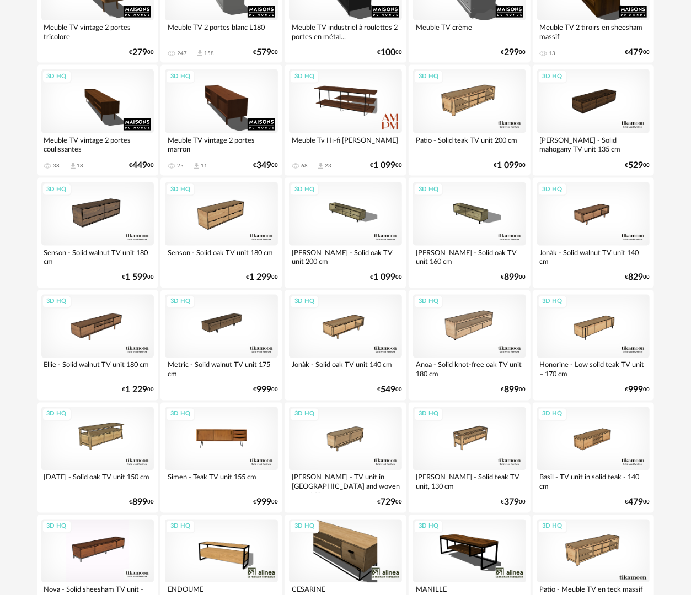
scroll to position [893, 0]
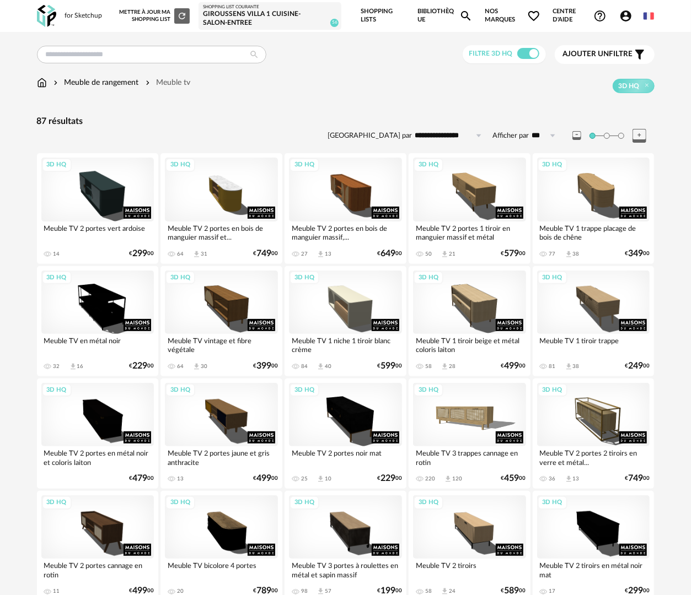
click at [594, 55] on span "Ajouter un" at bounding box center [586, 54] width 46 height 8
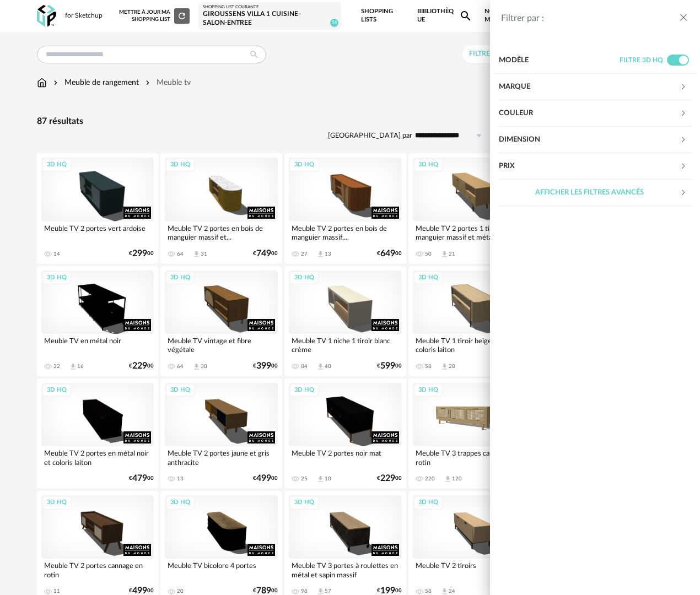
click at [574, 136] on div "Dimension" at bounding box center [589, 140] width 181 height 26
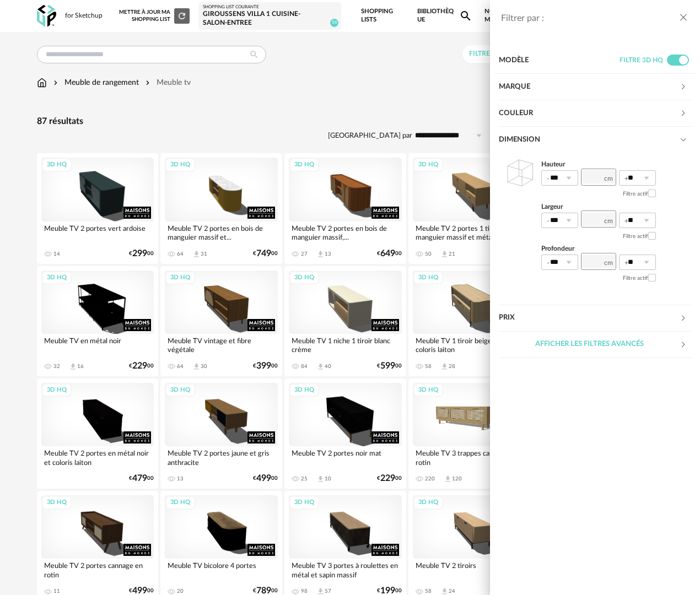
click at [570, 222] on icon at bounding box center [569, 220] width 14 height 15
click at [567, 323] on span "40%" at bounding box center [561, 322] width 17 height 9
type input "***"
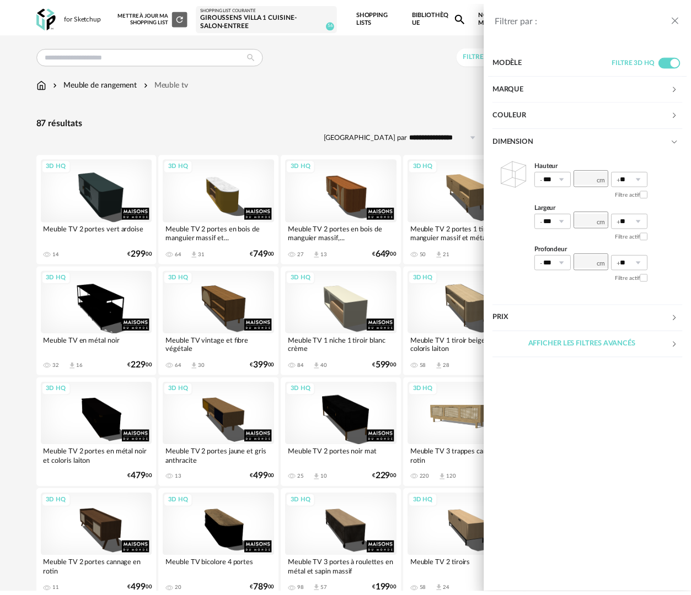
scroll to position [0, 0]
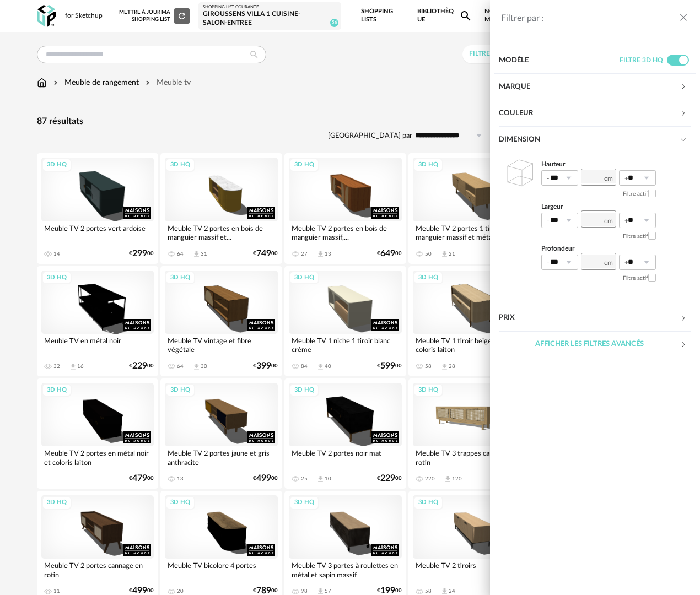
click at [679, 17] on icon "close drawer" at bounding box center [683, 17] width 11 height 11
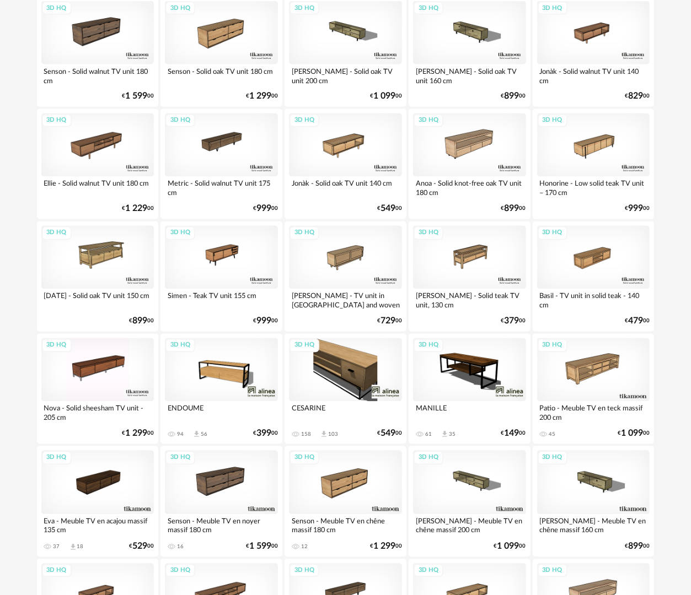
scroll to position [835, 0]
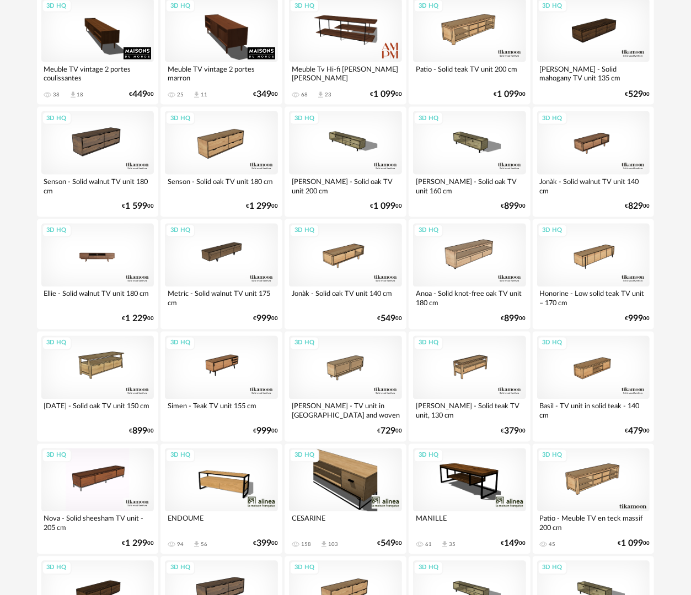
click at [94, 262] on div "3D HQ" at bounding box center [97, 255] width 113 height 63
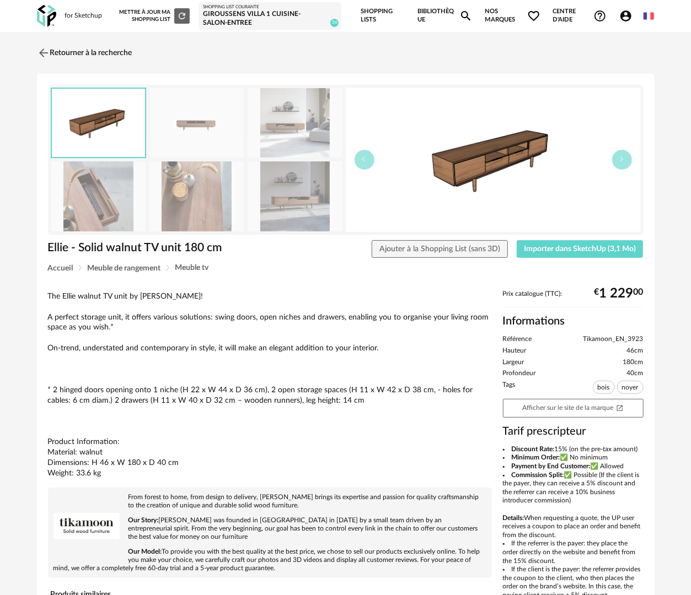
click at [120, 202] on img at bounding box center [98, 197] width 95 height 70
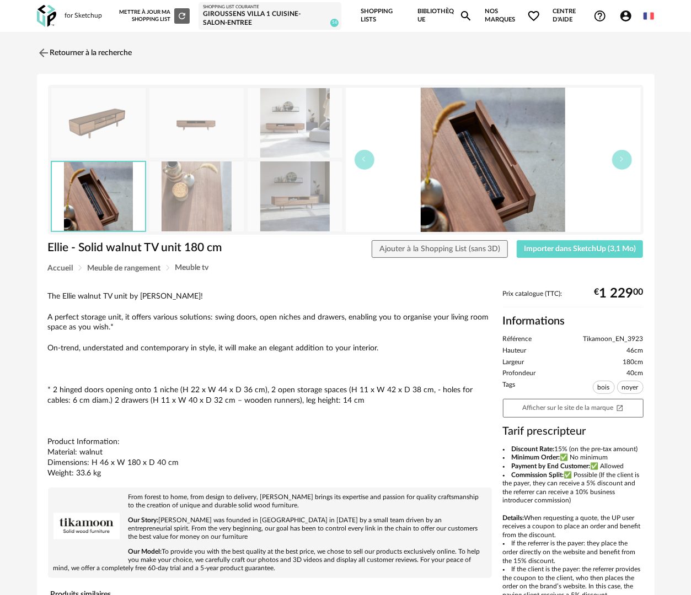
click at [200, 214] on img at bounding box center [196, 197] width 95 height 70
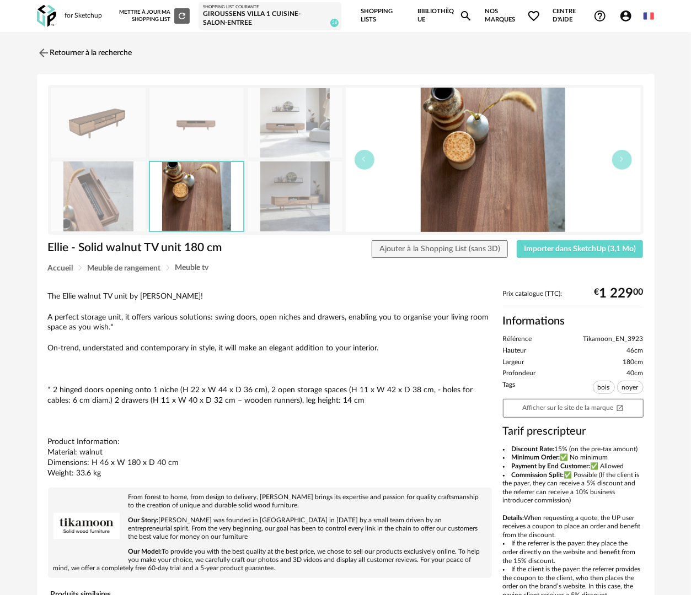
click at [264, 215] on img at bounding box center [295, 197] width 95 height 70
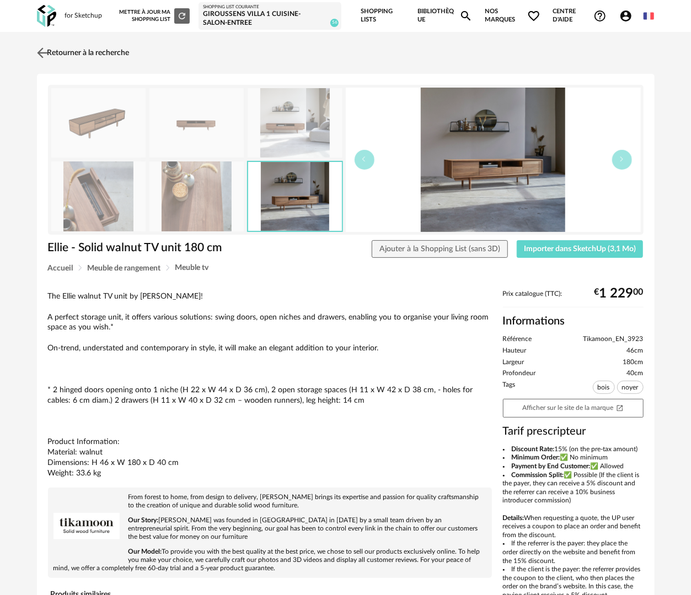
click at [76, 47] on link "Retourner à la recherche" at bounding box center [81, 53] width 95 height 24
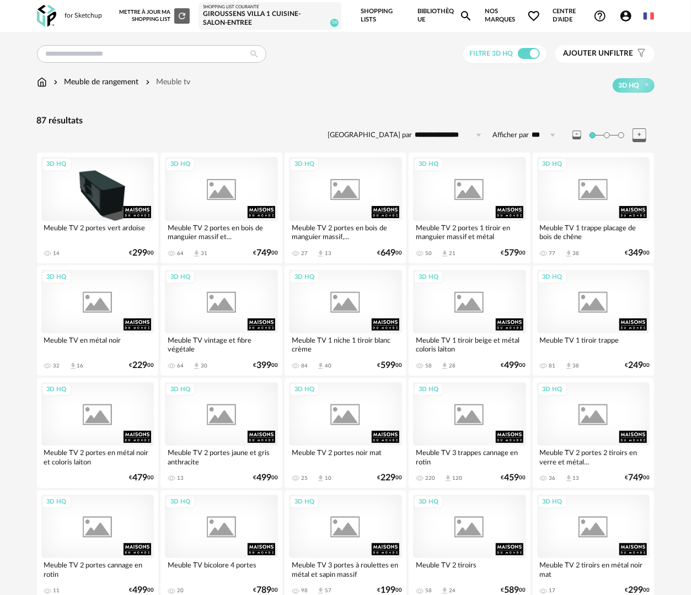
scroll to position [835, 0]
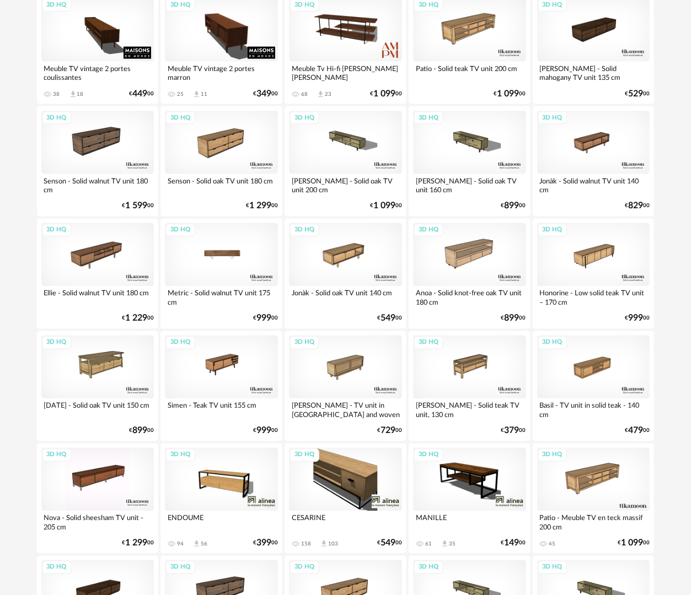
click at [238, 265] on div "3D HQ" at bounding box center [221, 254] width 113 height 63
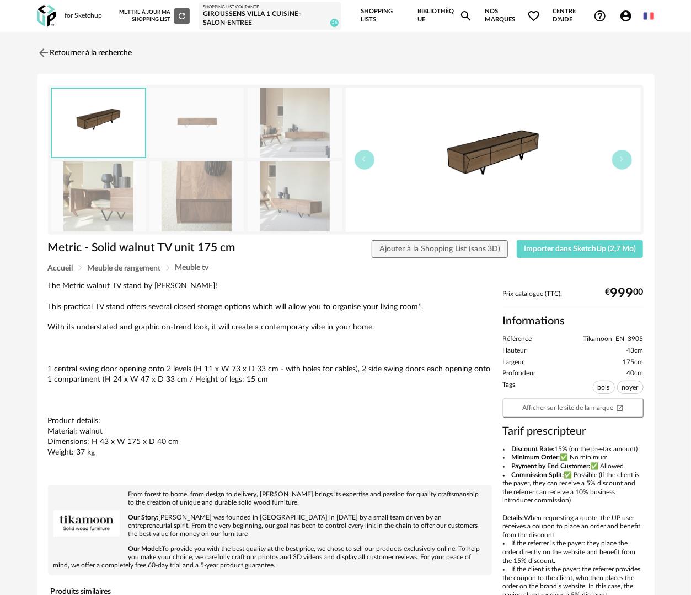
click at [115, 212] on img at bounding box center [98, 197] width 95 height 70
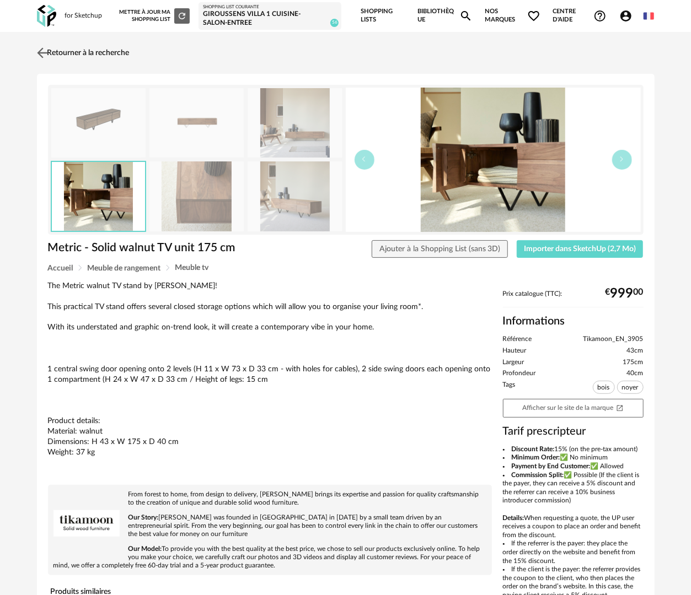
click at [104, 51] on link "Retourner à la recherche" at bounding box center [81, 53] width 95 height 24
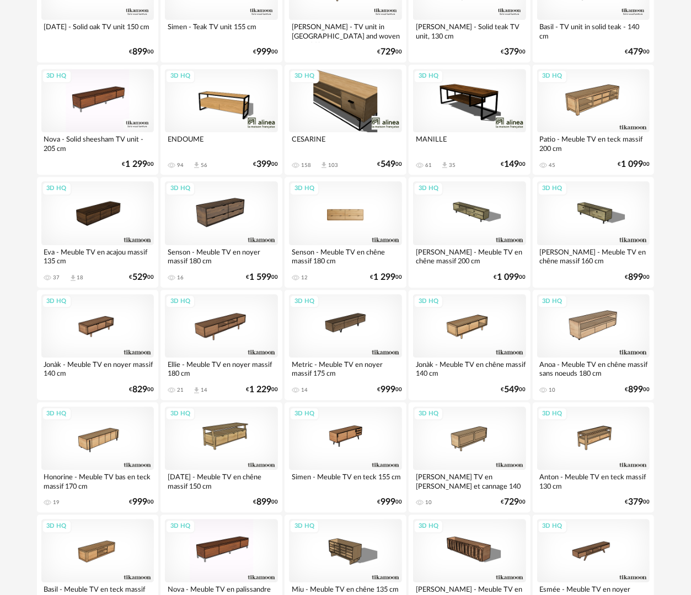
scroll to position [1276, 0]
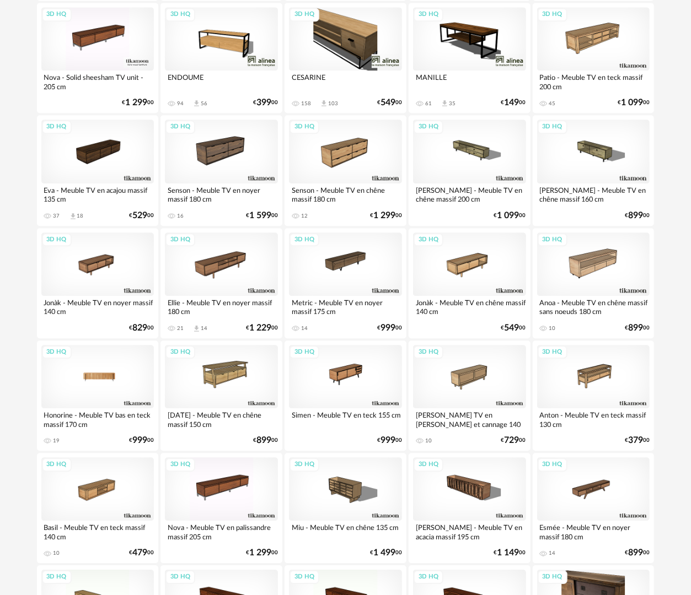
click at [93, 390] on div "3D HQ" at bounding box center [97, 376] width 113 height 63
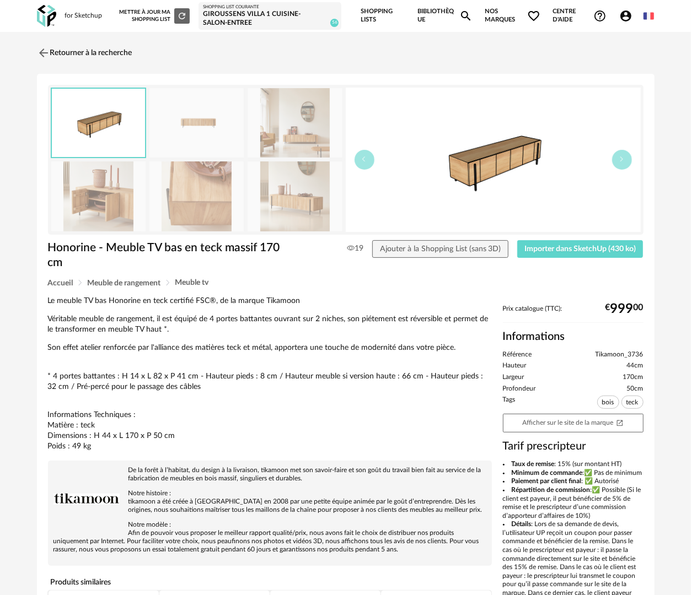
click at [169, 198] on img at bounding box center [196, 197] width 95 height 70
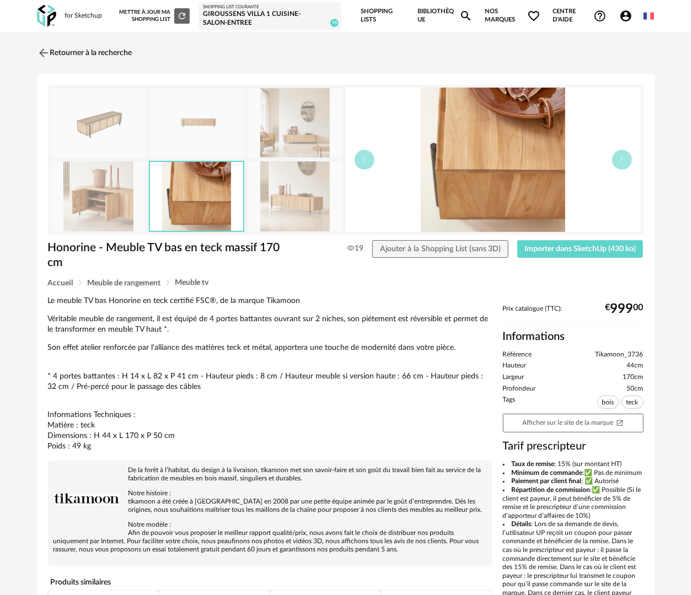
click at [292, 196] on img at bounding box center [295, 197] width 95 height 70
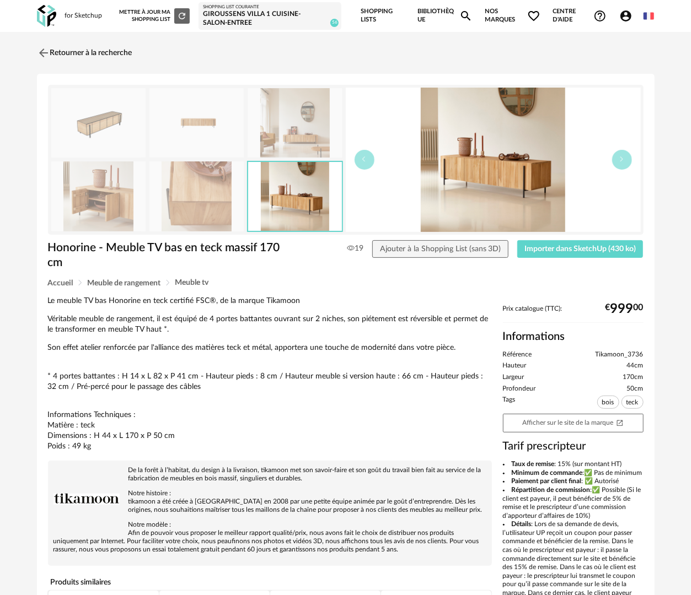
click at [95, 208] on img at bounding box center [98, 197] width 95 height 70
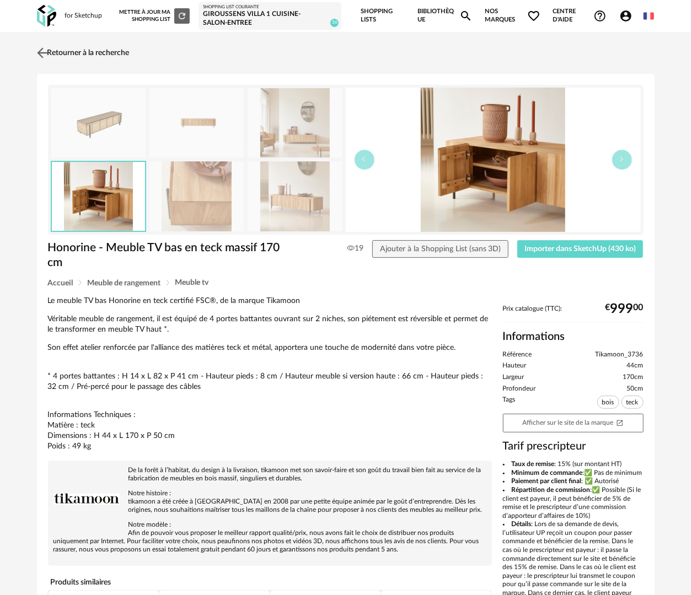
click at [120, 45] on link "Retourner à la recherche" at bounding box center [81, 53] width 95 height 24
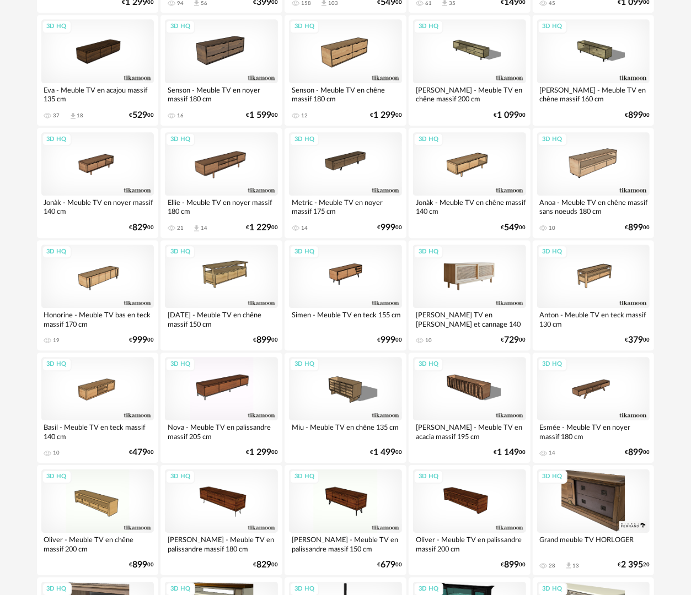
scroll to position [1441, 0]
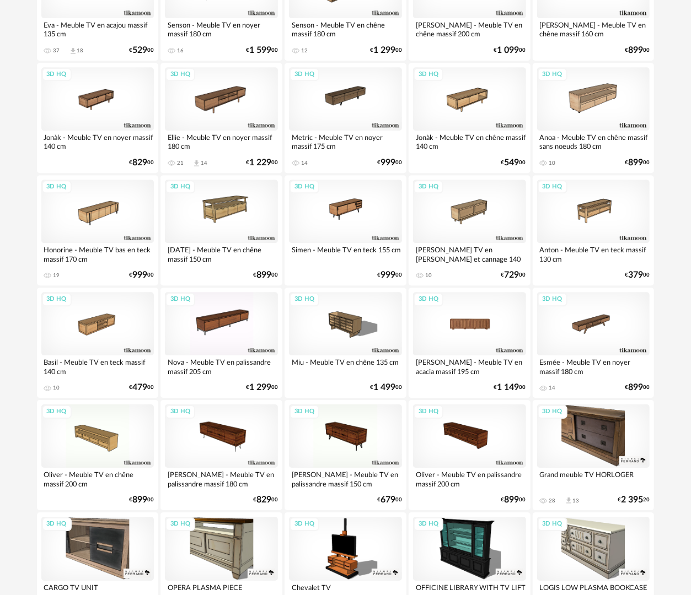
click at [473, 311] on div "3D HQ" at bounding box center [469, 323] width 113 height 63
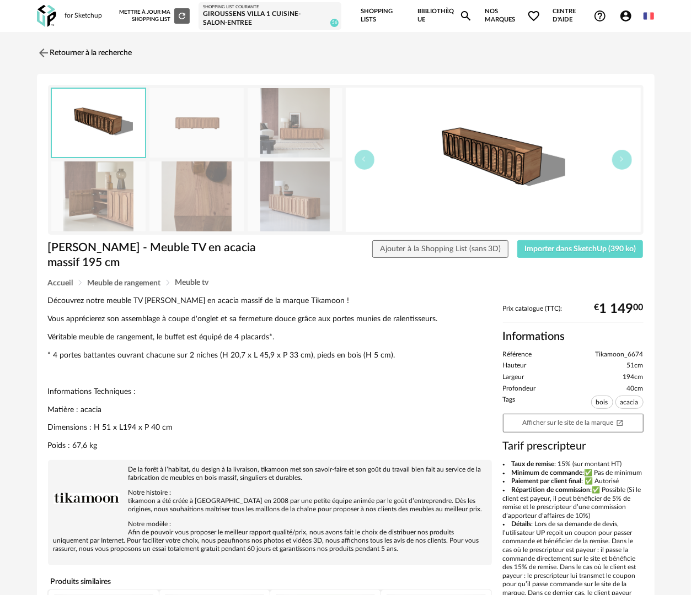
click at [276, 192] on img at bounding box center [295, 197] width 95 height 70
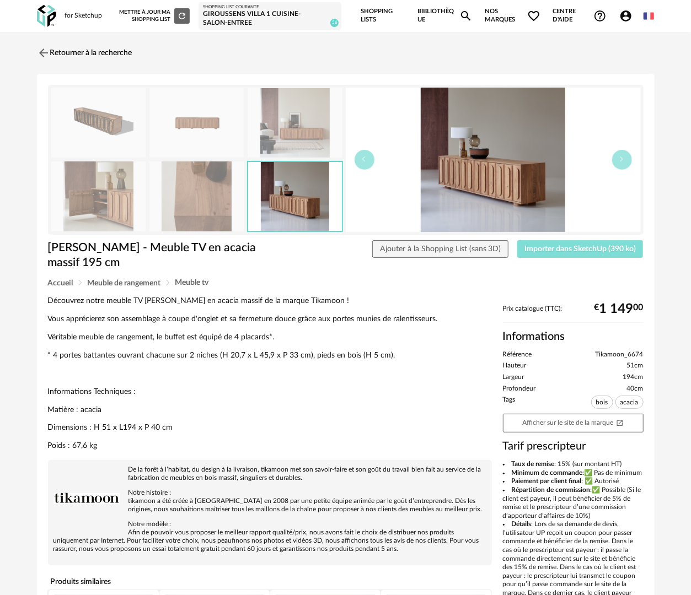
click at [564, 250] on span "Importer dans SketchUp (390 ko)" at bounding box center [579, 249] width 111 height 8
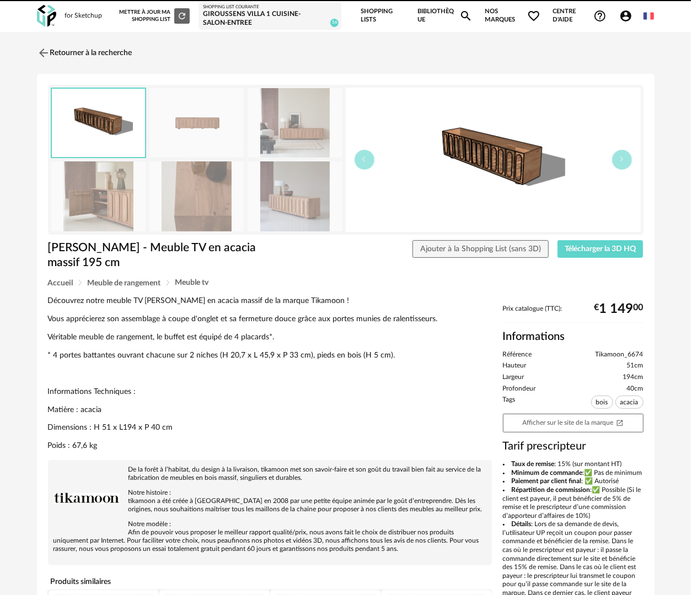
click at [428, 8] on link "Bibliothèque Magnify icon" at bounding box center [444, 16] width 55 height 32
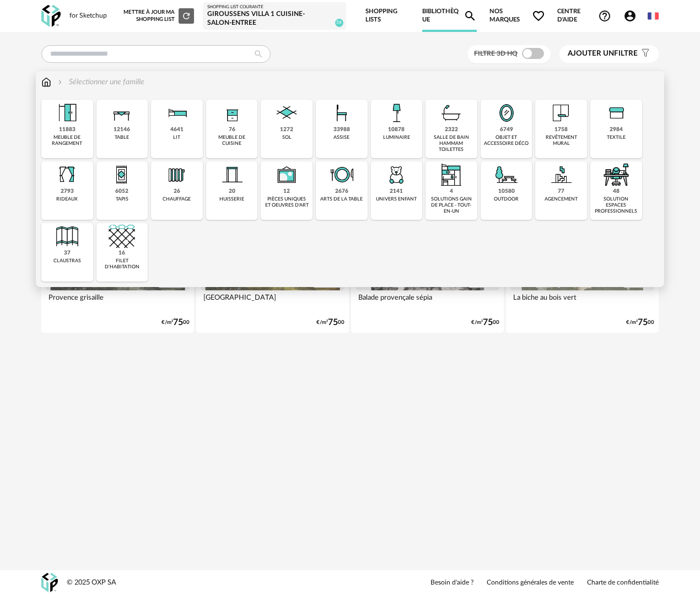
click at [518, 138] on div "objet et accessoire déco" at bounding box center [506, 141] width 45 height 13
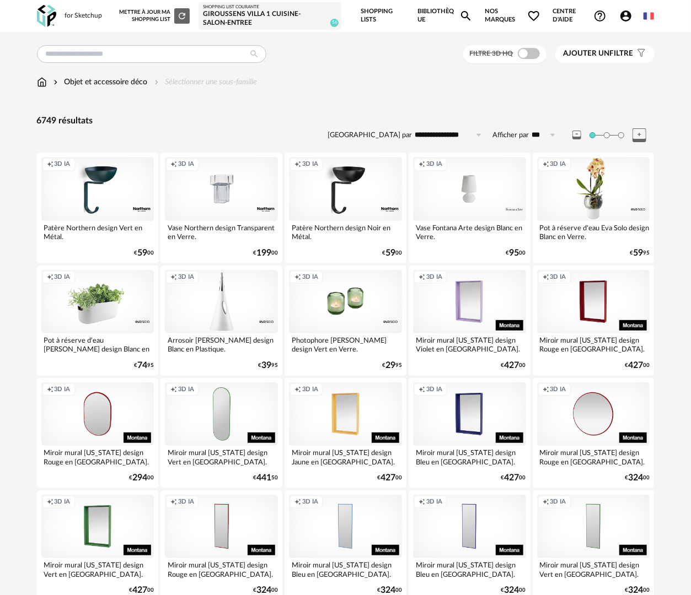
click at [112, 84] on div "Objet et accessoire déco" at bounding box center [99, 82] width 96 height 11
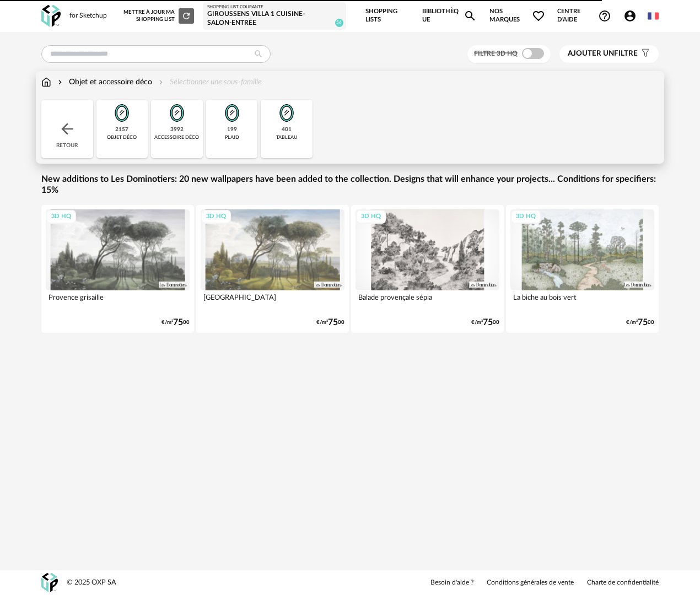
click at [278, 144] on div "401 tableau" at bounding box center [287, 129] width 52 height 58
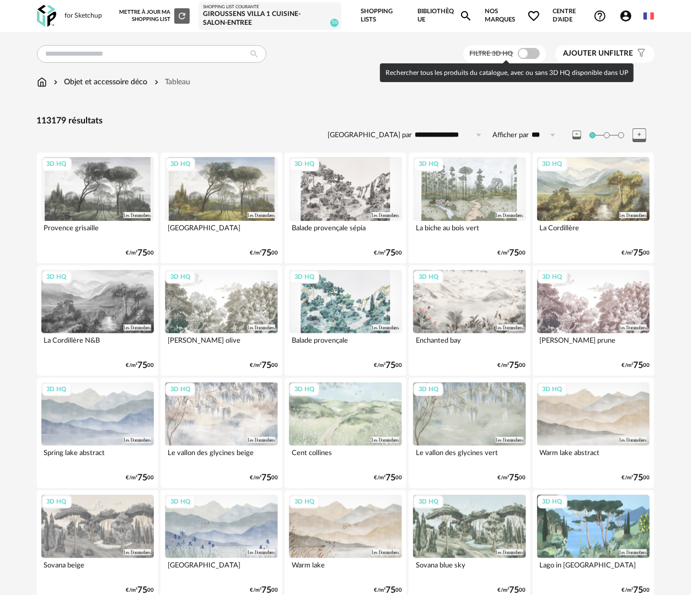
click at [534, 52] on span at bounding box center [529, 53] width 22 height 11
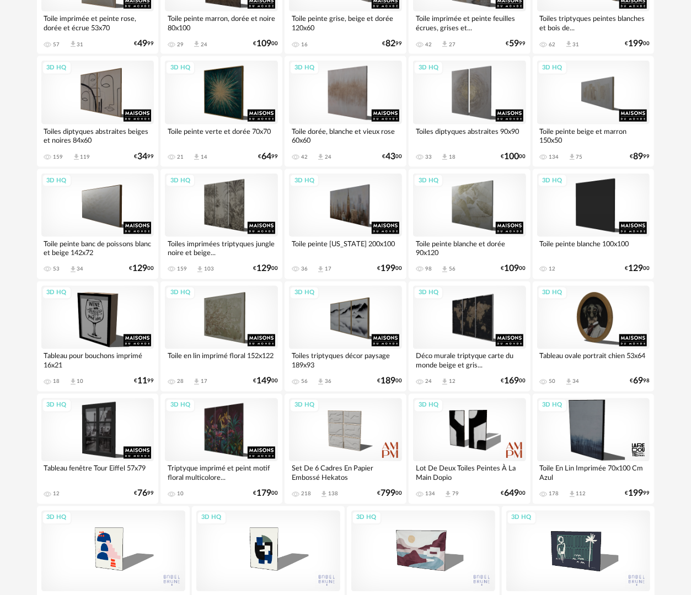
scroll to position [606, 0]
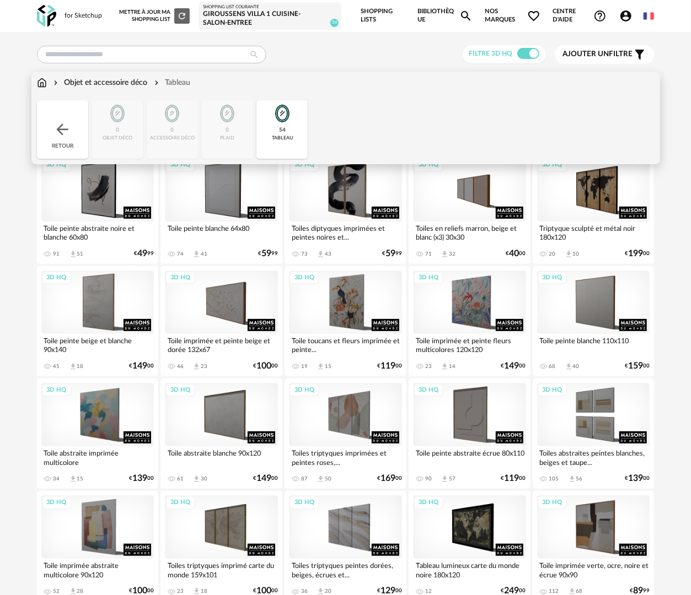
click at [63, 124] on img at bounding box center [62, 130] width 18 height 18
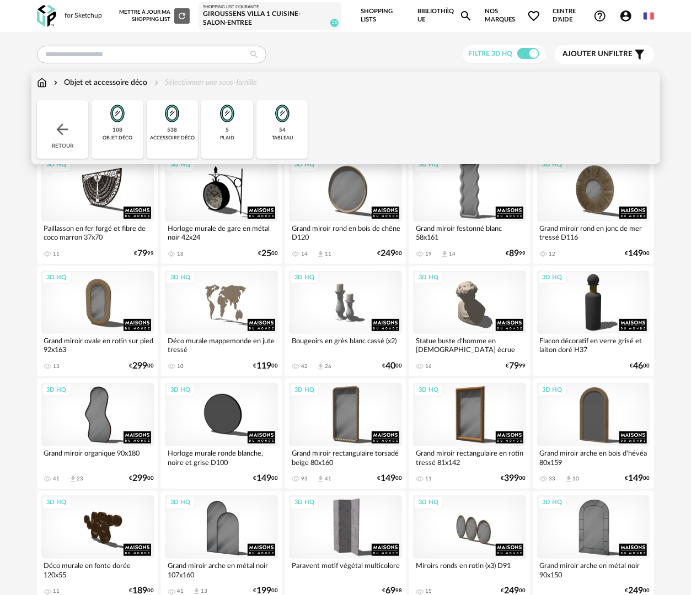
click at [42, 83] on img at bounding box center [42, 82] width 10 height 11
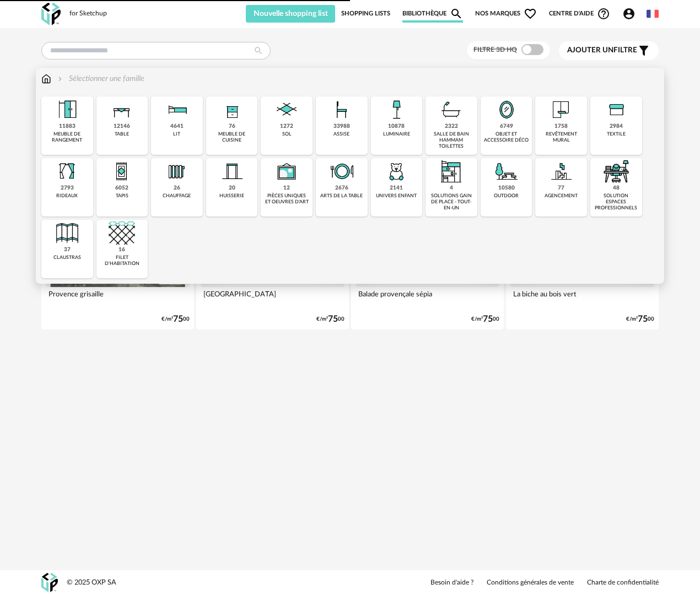
click at [127, 135] on div "table" at bounding box center [122, 134] width 14 height 6
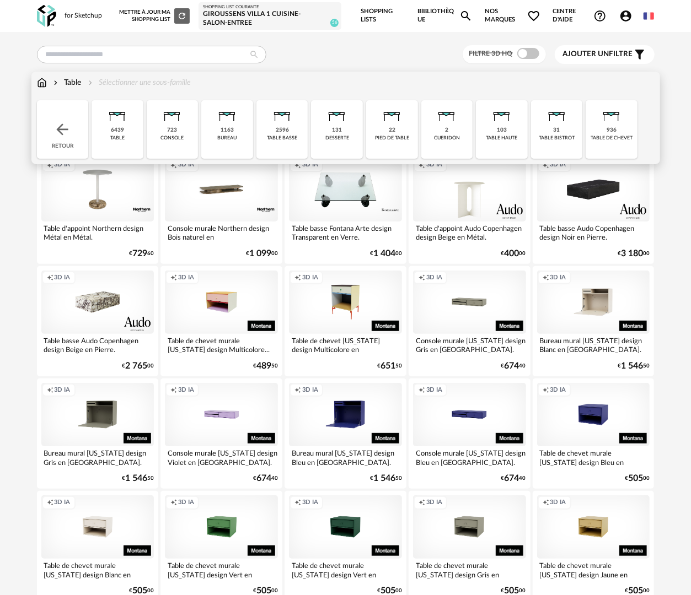
click at [173, 131] on div "723" at bounding box center [172, 130] width 10 height 7
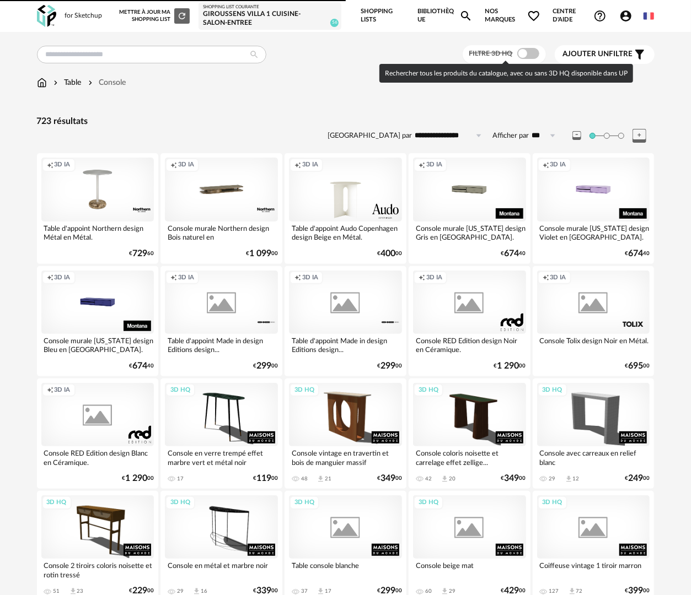
click at [526, 56] on span at bounding box center [528, 53] width 22 height 11
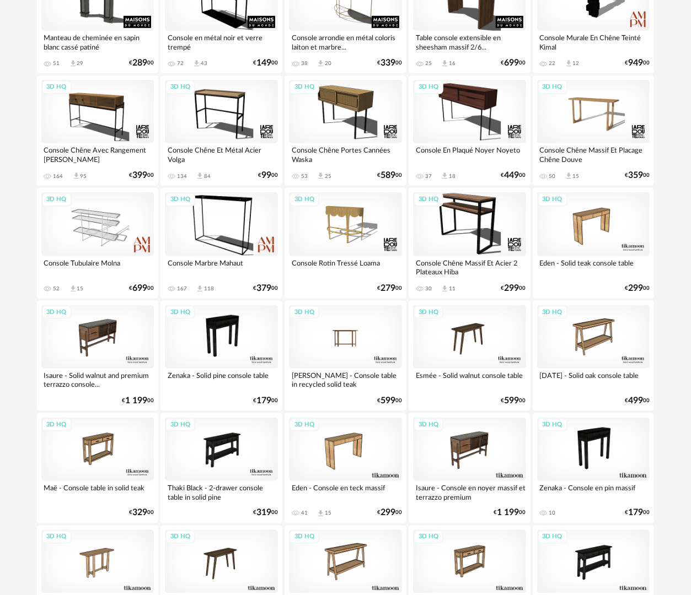
scroll to position [551, 0]
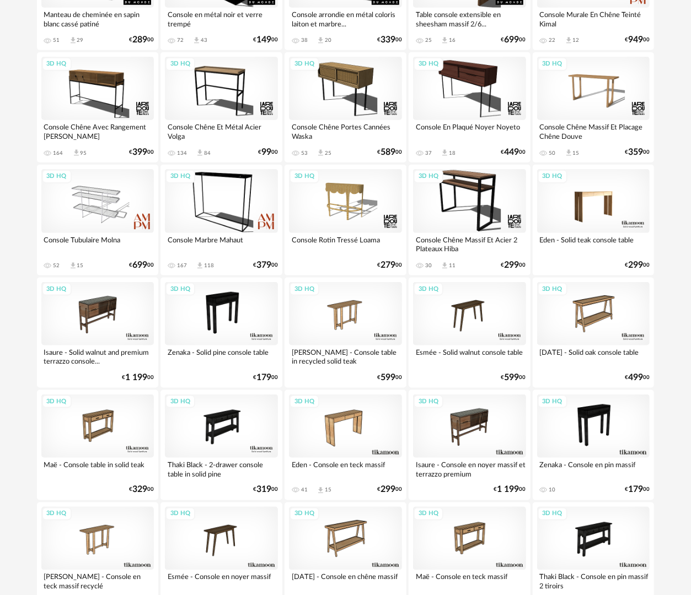
click at [595, 89] on div "3D HQ" at bounding box center [593, 88] width 113 height 63
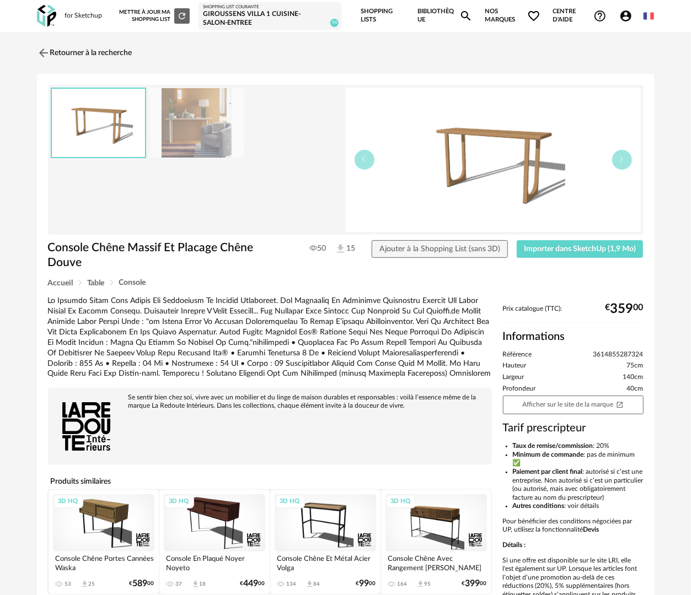
click at [168, 132] on img at bounding box center [196, 123] width 95 height 70
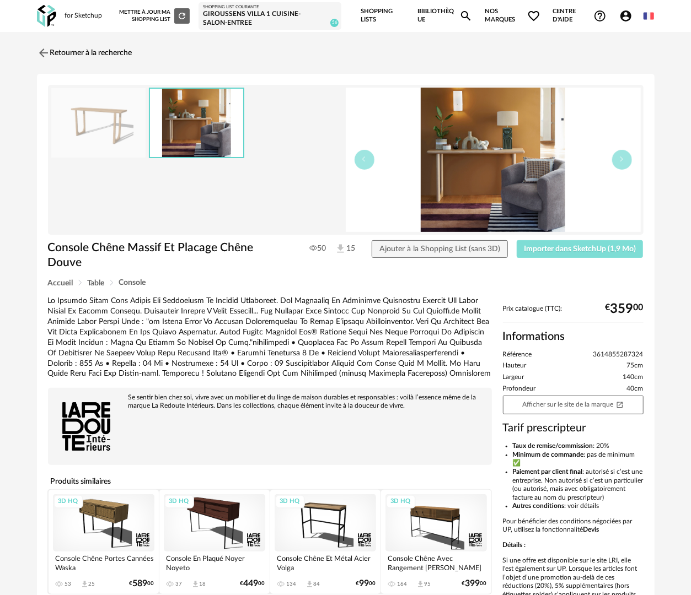
click at [581, 250] on span "Importer dans SketchUp (1,9 Mo)" at bounding box center [580, 249] width 112 height 8
click at [102, 53] on link "Retourner à la recherche" at bounding box center [81, 53] width 95 height 24
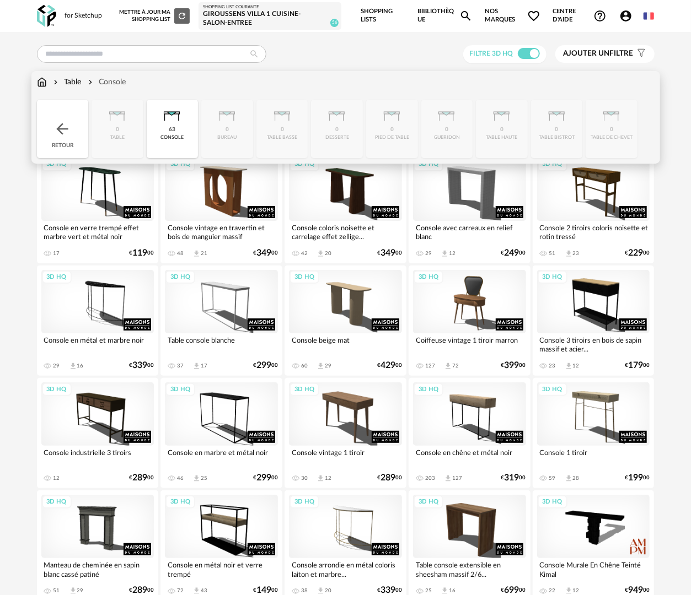
click at [37, 80] on img at bounding box center [42, 82] width 10 height 11
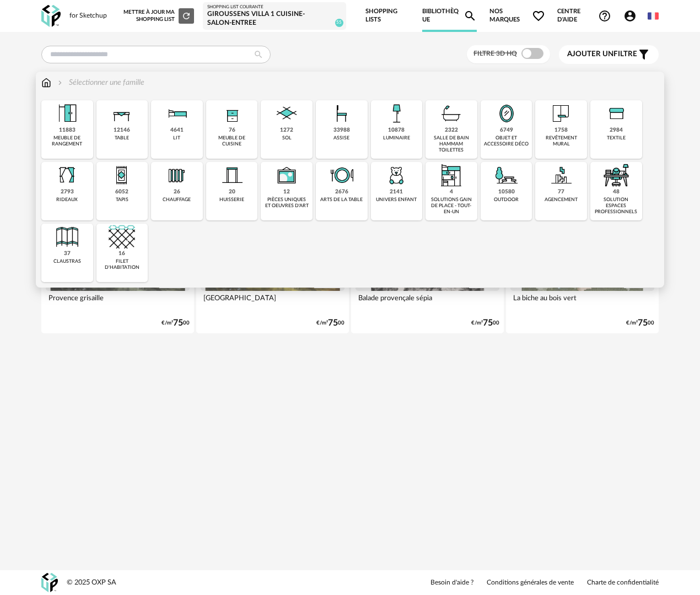
click at [387, 143] on div "10878 luminaire" at bounding box center [397, 129] width 52 height 58
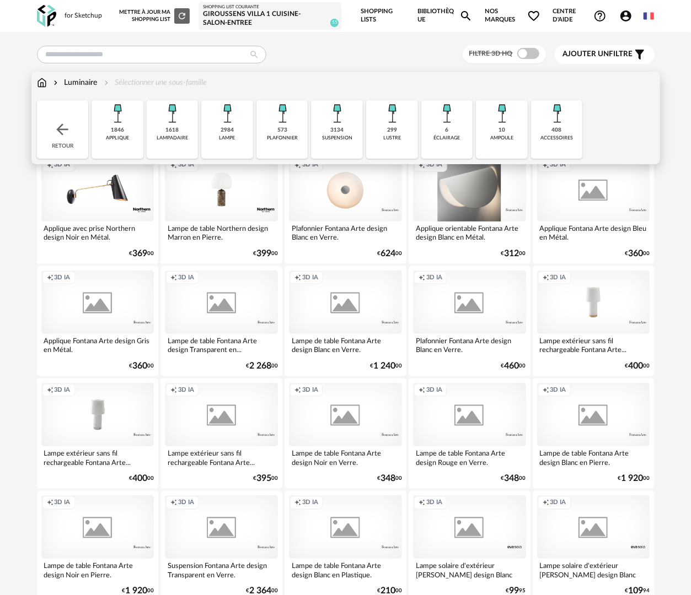
click at [169, 146] on div "1618 [GEOGRAPHIC_DATA]" at bounding box center [173, 129] width 52 height 58
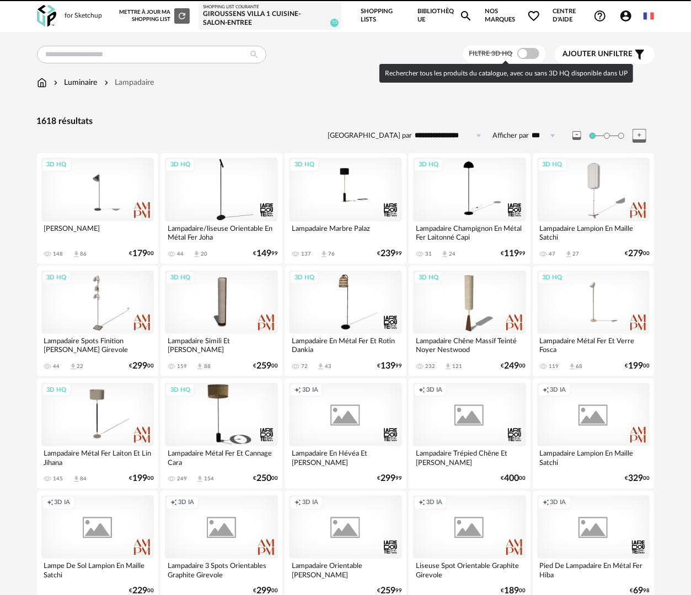
click at [530, 51] on span at bounding box center [528, 53] width 22 height 11
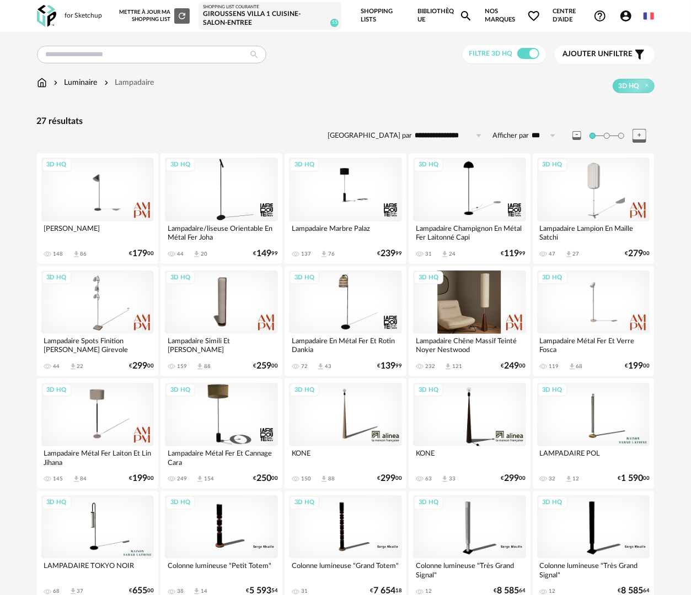
click at [488, 331] on div "3D HQ" at bounding box center [469, 302] width 113 height 63
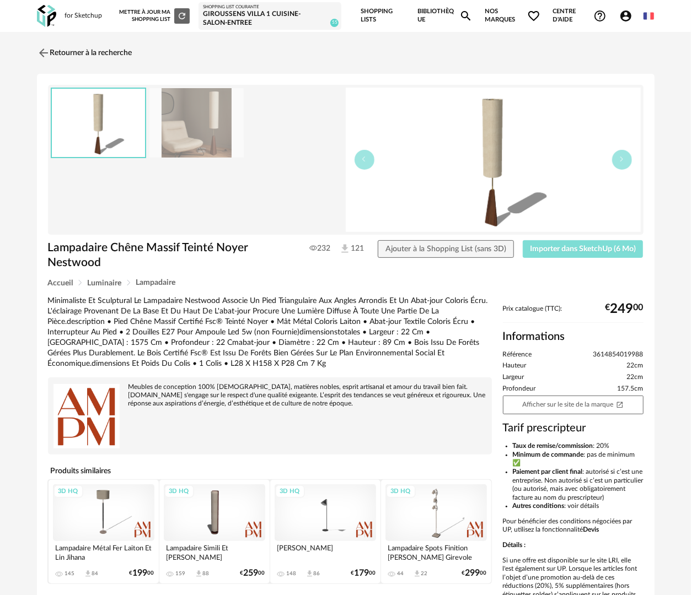
click at [571, 250] on span "Importer dans SketchUp (6 Mo)" at bounding box center [583, 249] width 106 height 8
